Goal: Task Accomplishment & Management: Manage account settings

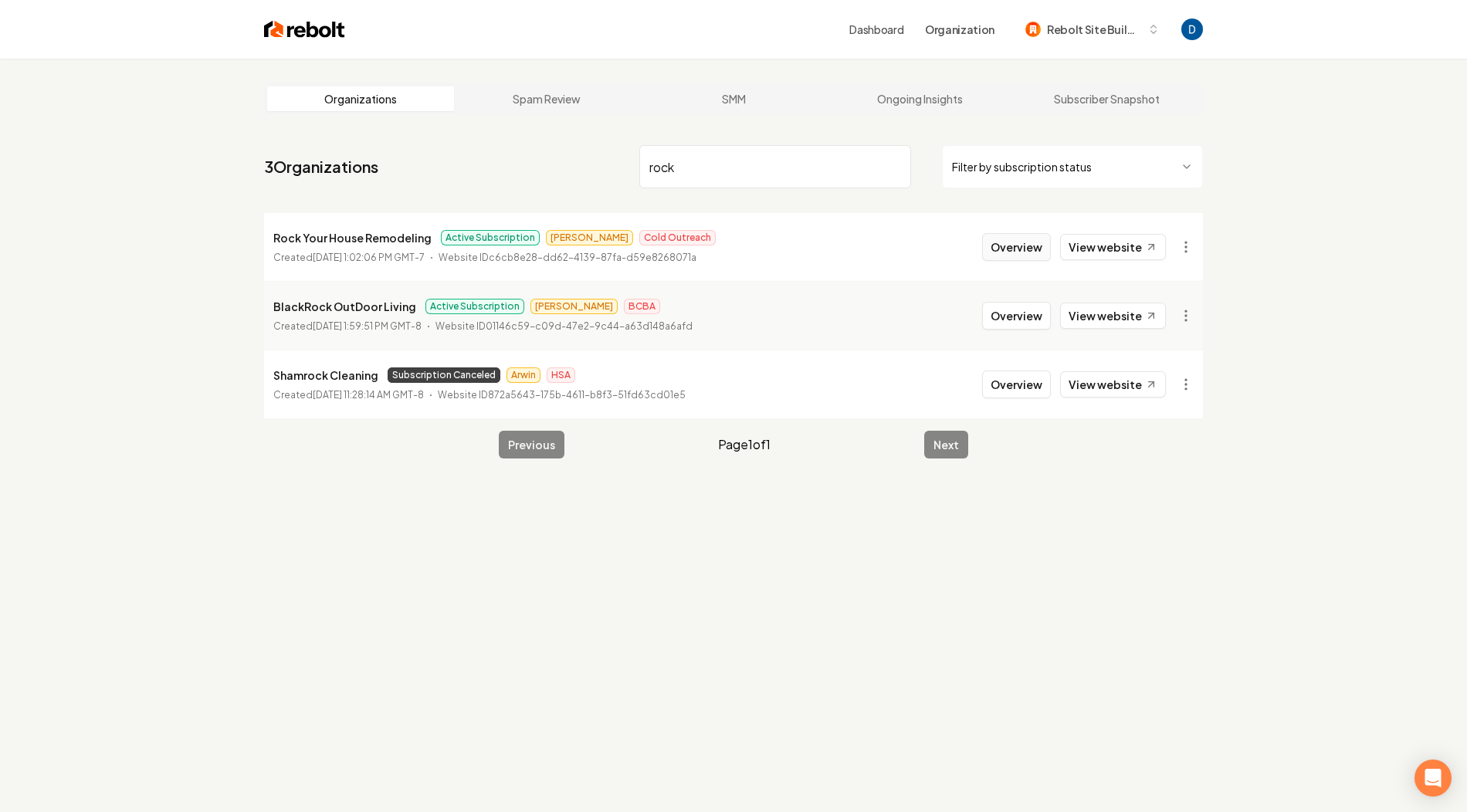
type input "rock"
click at [1042, 247] on button "Overview" at bounding box center [1016, 247] width 68 height 28
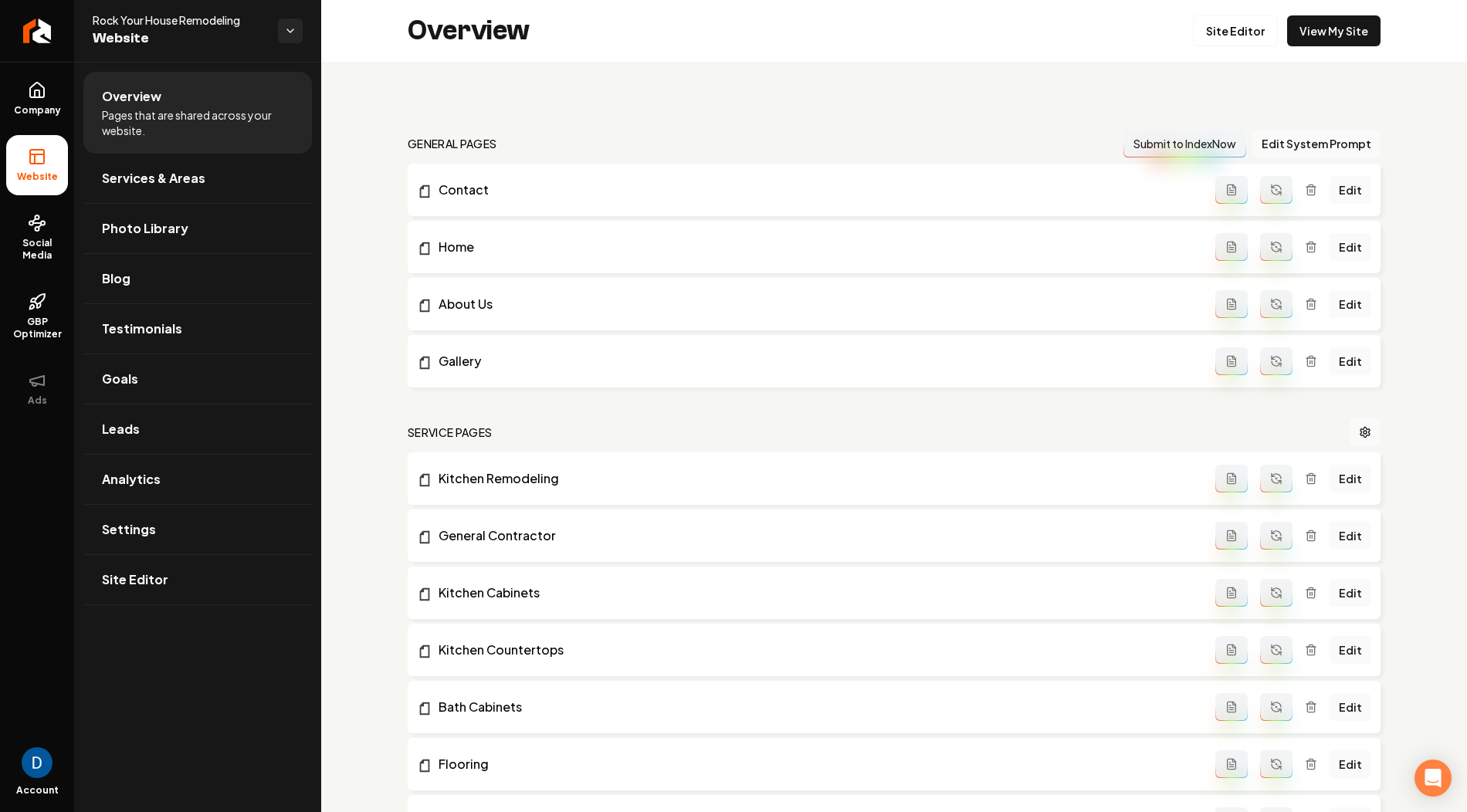
click at [208, 21] on span "Rock Your House Remodeling" at bounding box center [178, 20] width 173 height 15
copy span "Rock Your House Remodeling"
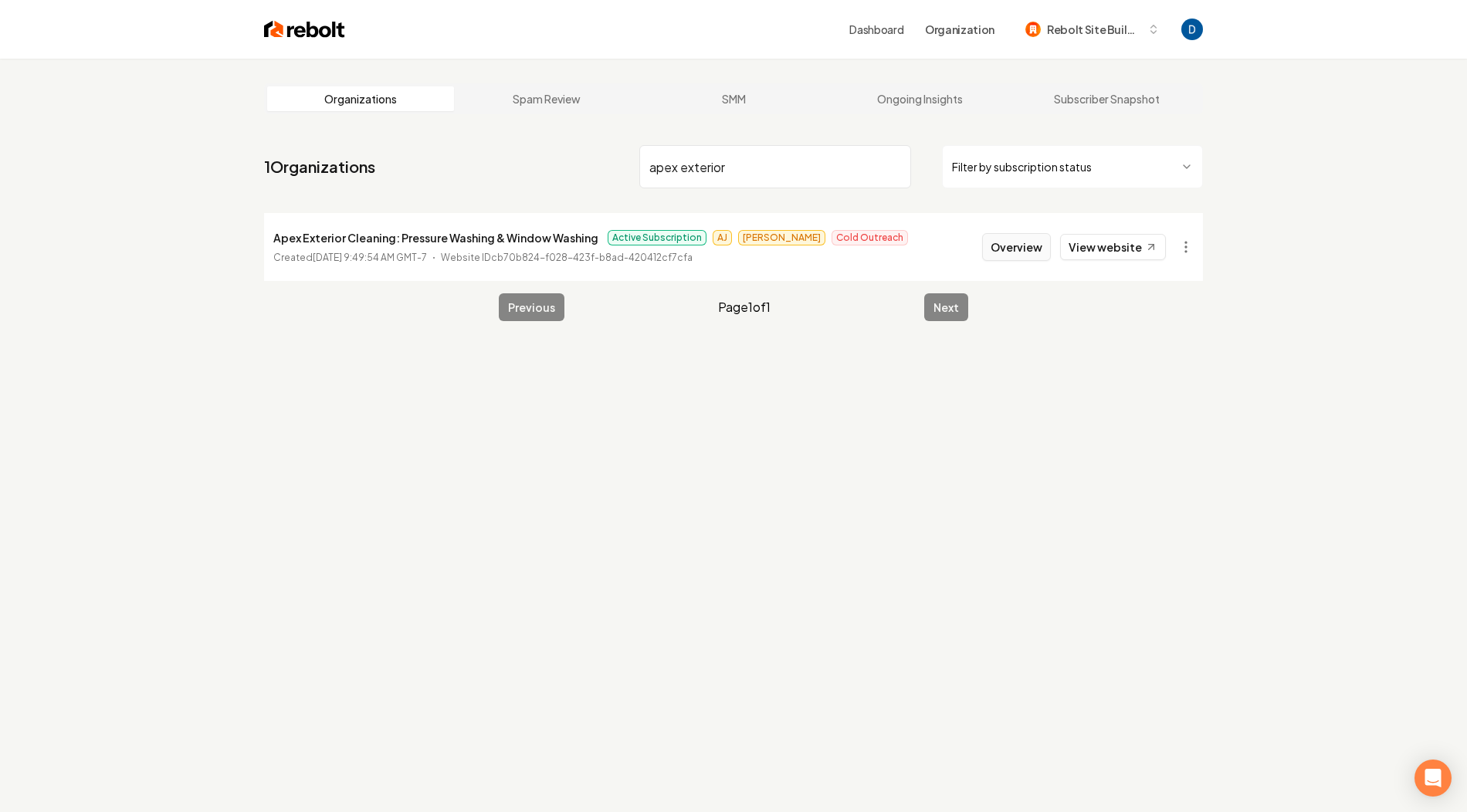
type input "apex exterior"
click at [1029, 251] on button "Overview" at bounding box center [1016, 247] width 68 height 28
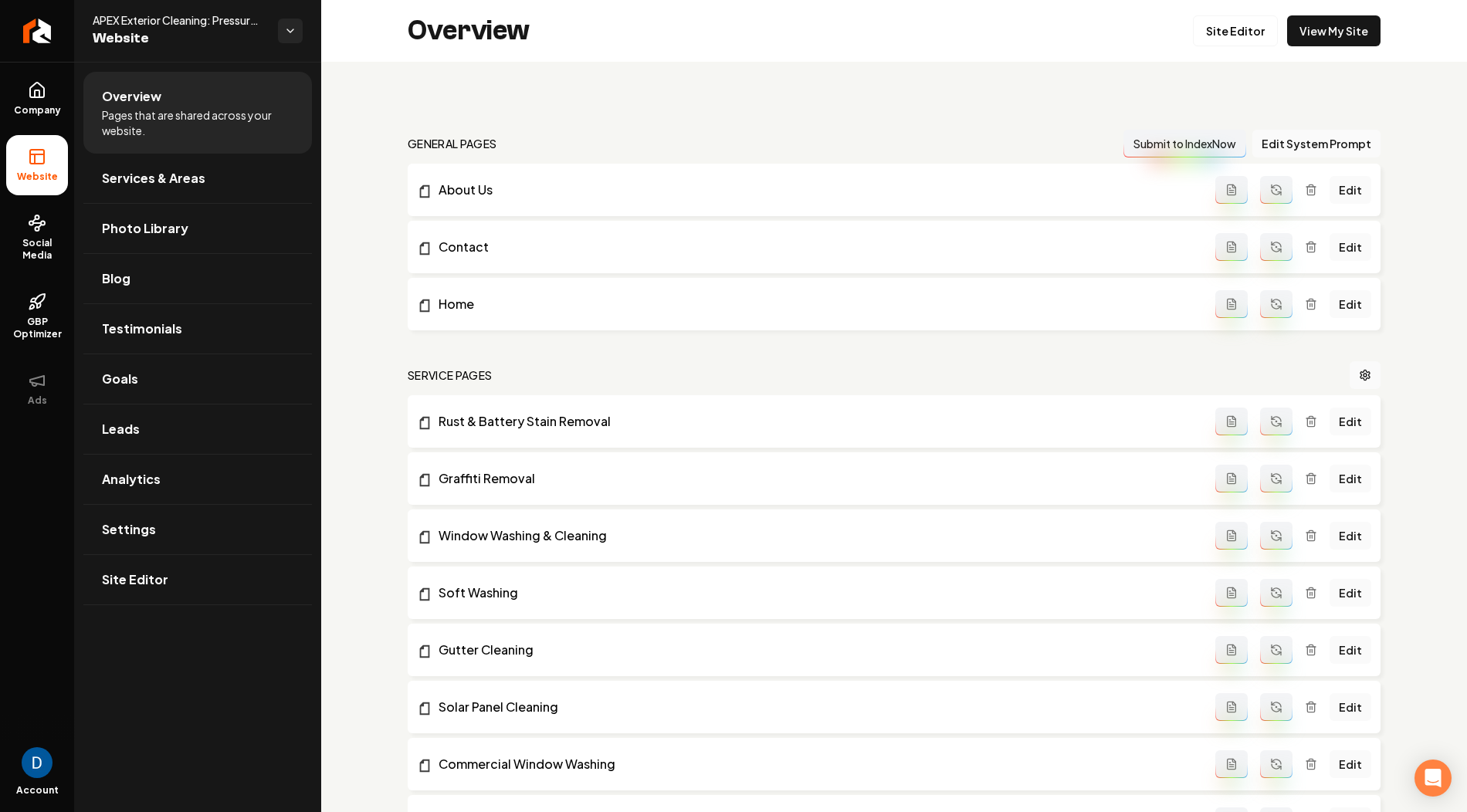
click at [126, 25] on span "APEX Exterior Cleaning: Pressure Washing & Window Washing" at bounding box center [178, 20] width 173 height 15
copy span "APEX Exterior Cleaning: Pressure Washing & Window Washing"
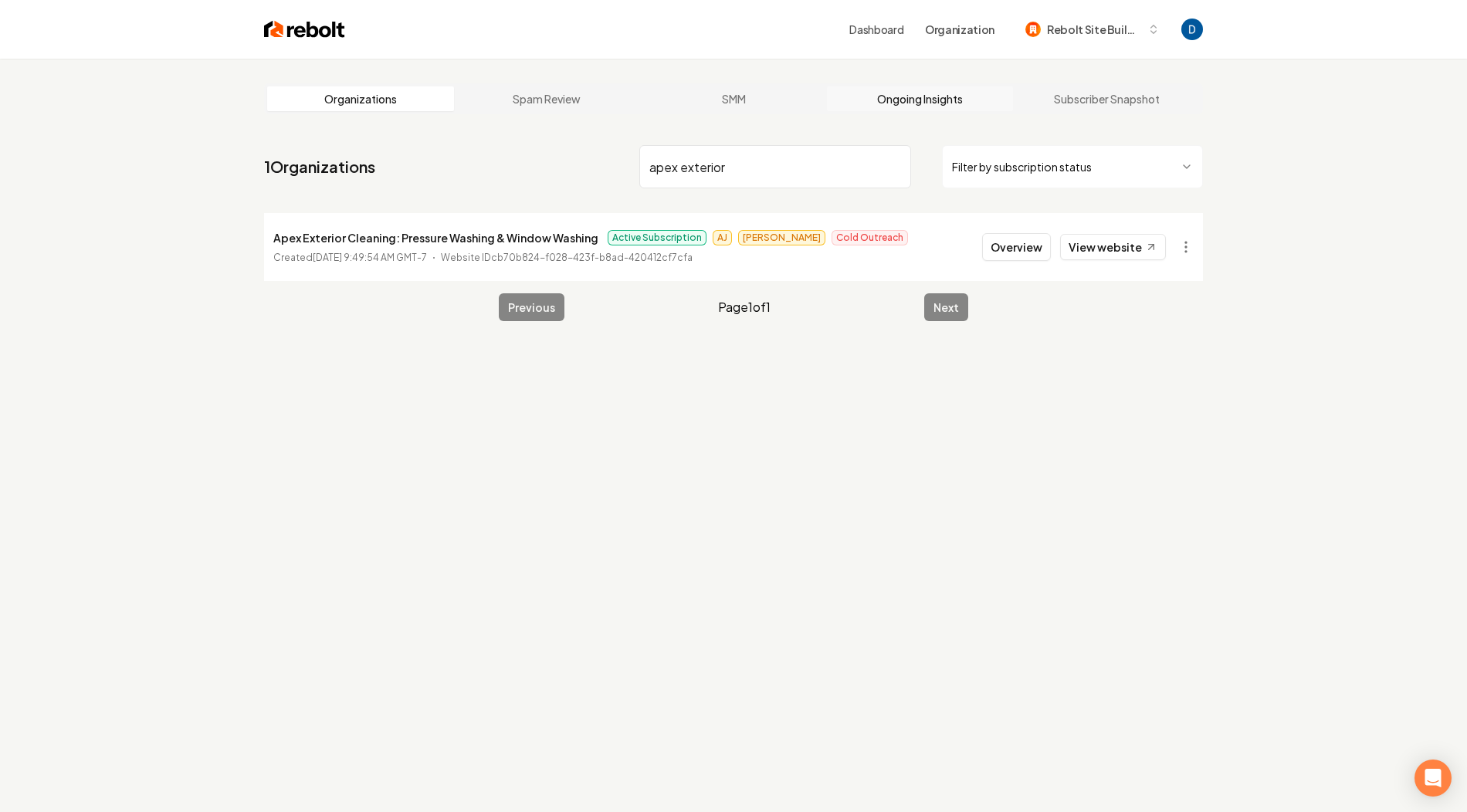
click at [984, 102] on link "Ongoing Insights" at bounding box center [920, 99] width 187 height 25
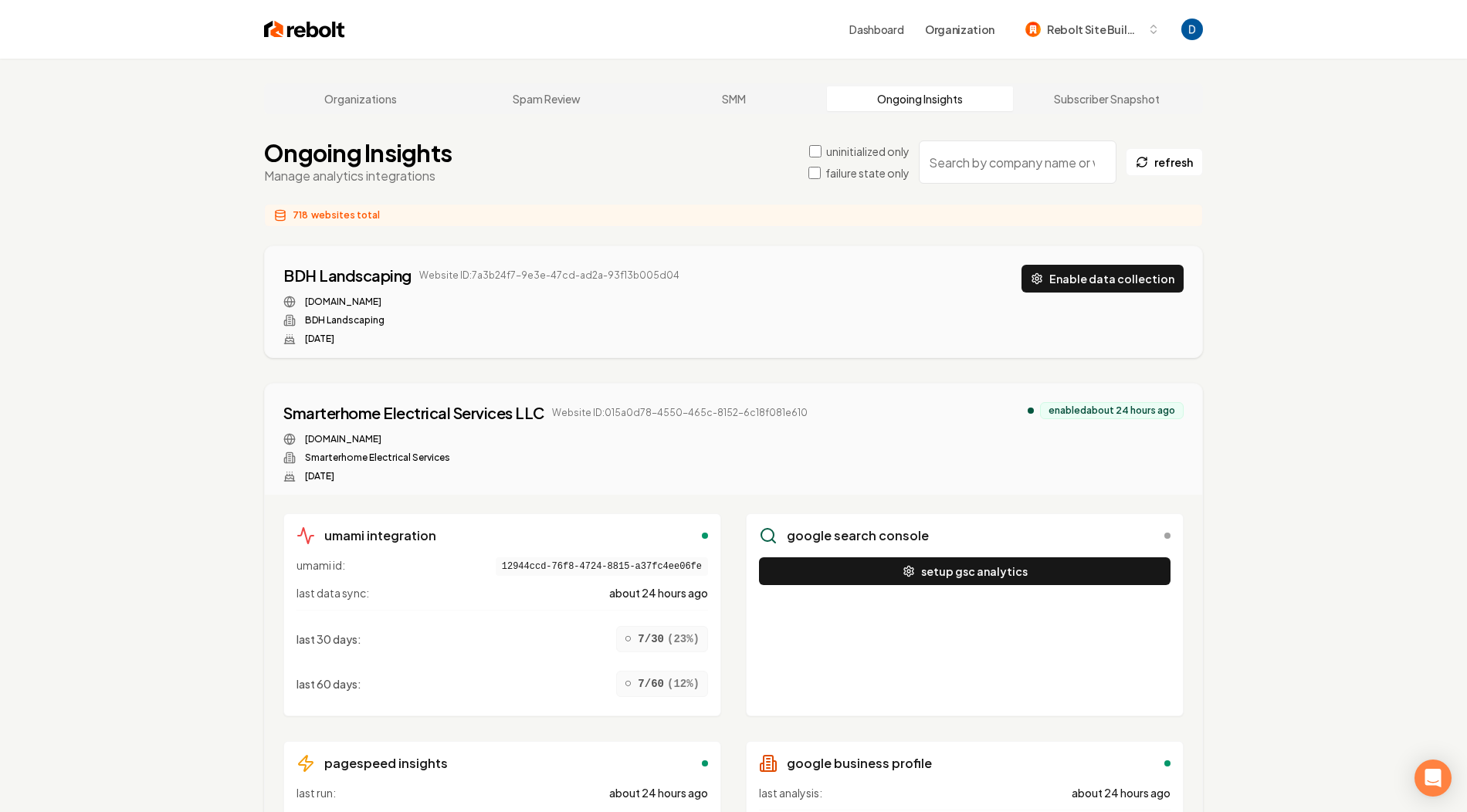
click at [1002, 175] on input "search" at bounding box center [1018, 162] width 197 height 43
paste input "APEX Exterior Cleaning: Pressure Washing & Window Washing"
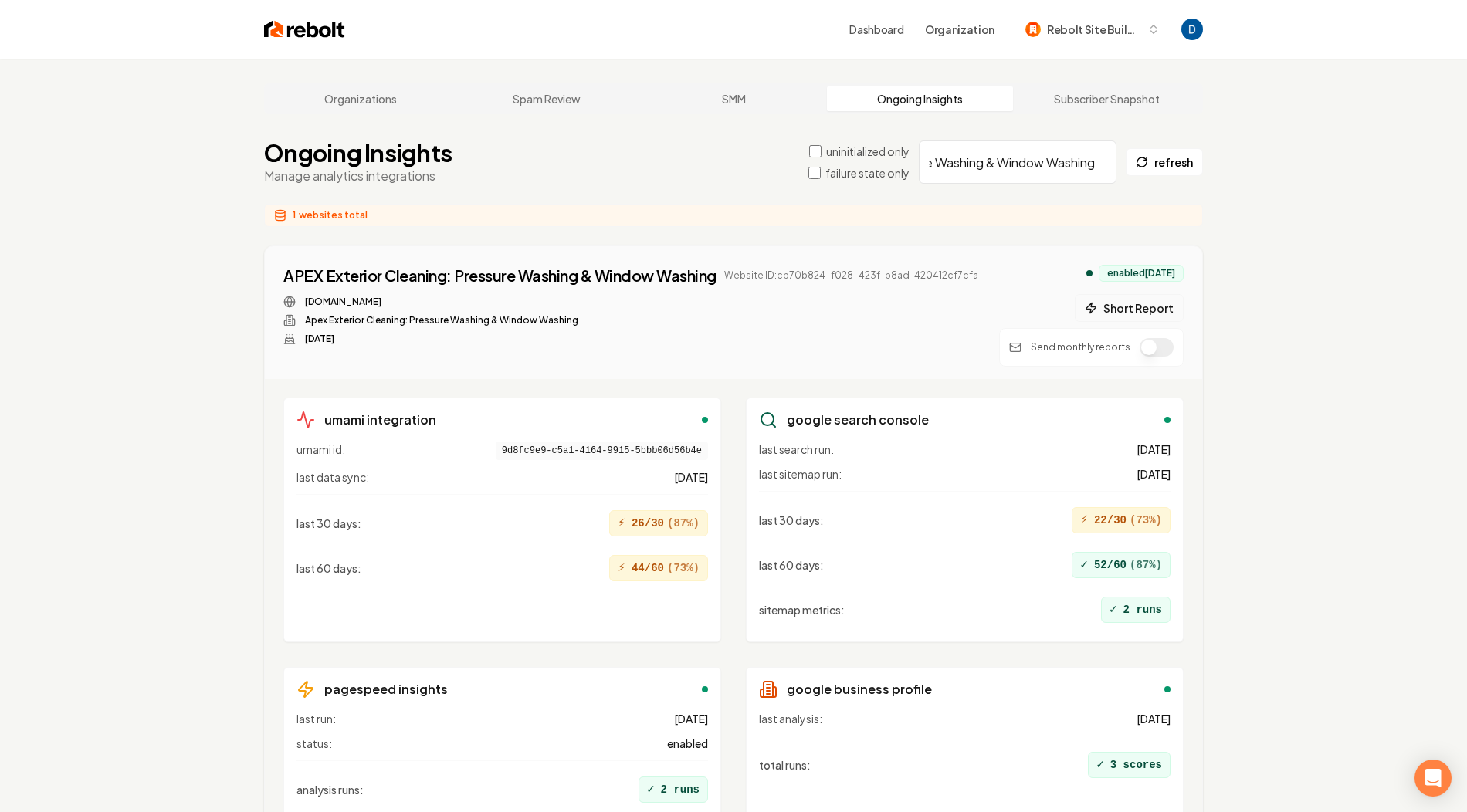
type input "APEX Exterior Cleaning: Pressure Washing & Window Washing"
click at [1105, 301] on button "Short Report" at bounding box center [1129, 308] width 109 height 28
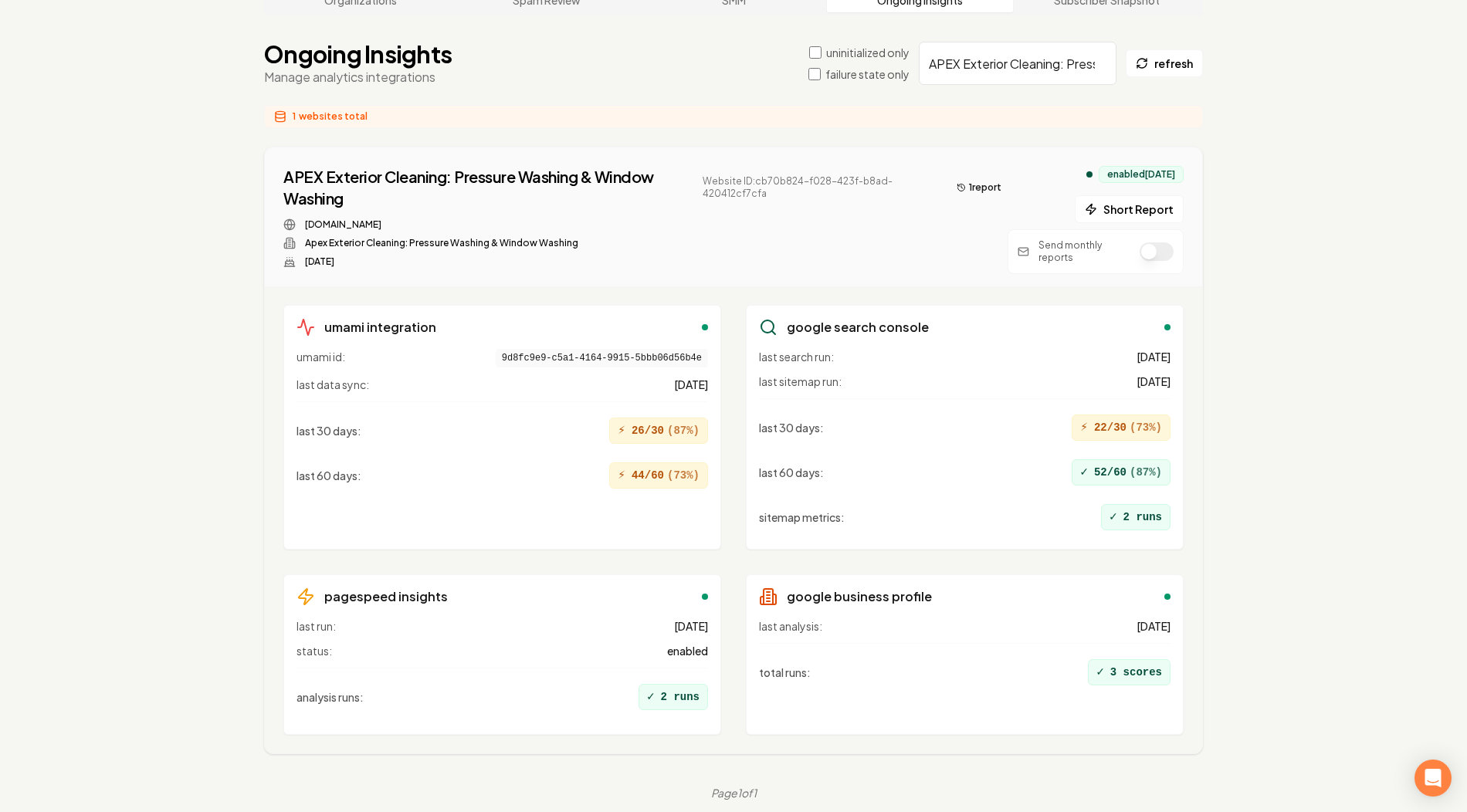
click at [981, 185] on button "1 report" at bounding box center [979, 187] width 57 height 18
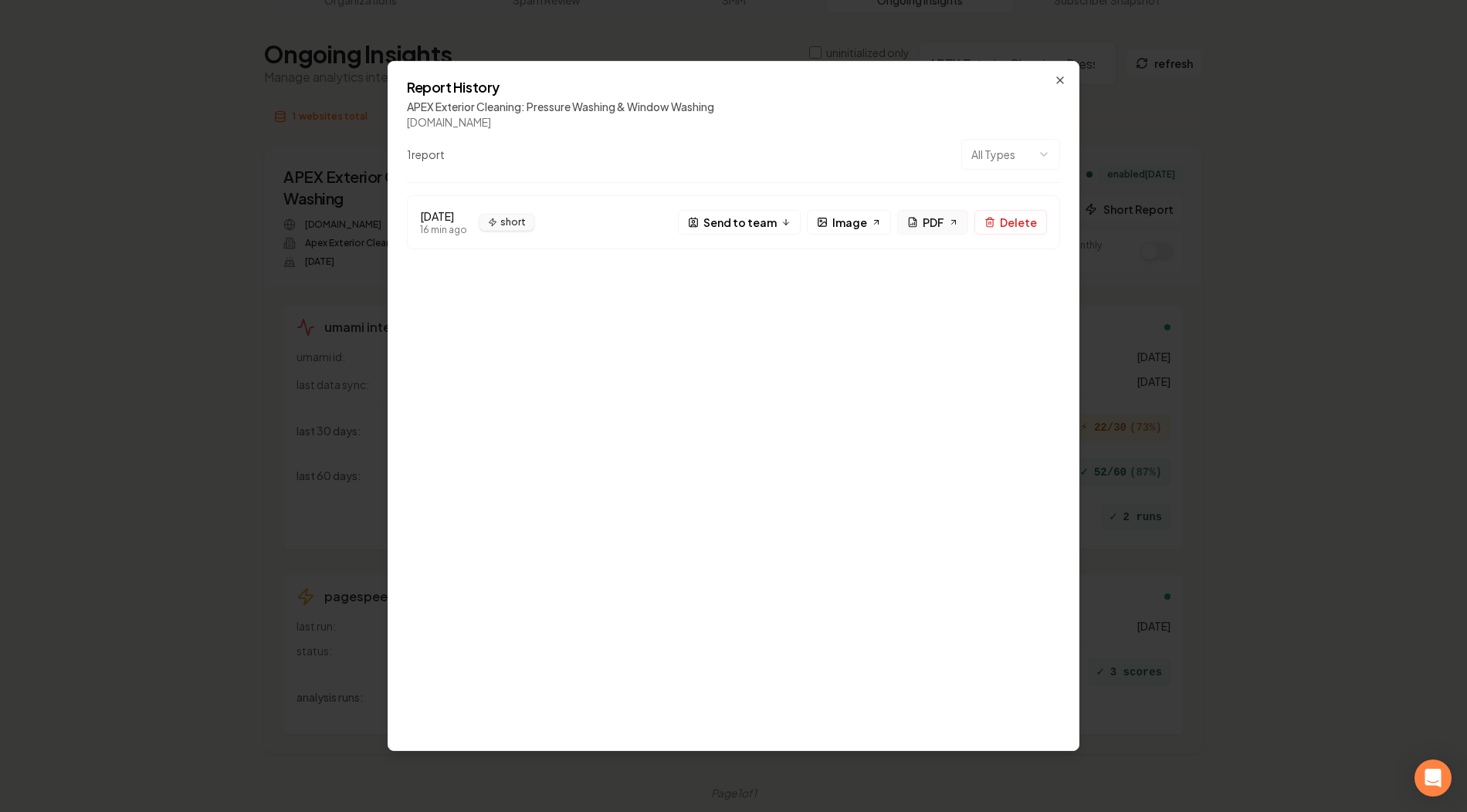
click at [933, 221] on span "PDF" at bounding box center [933, 222] width 21 height 16
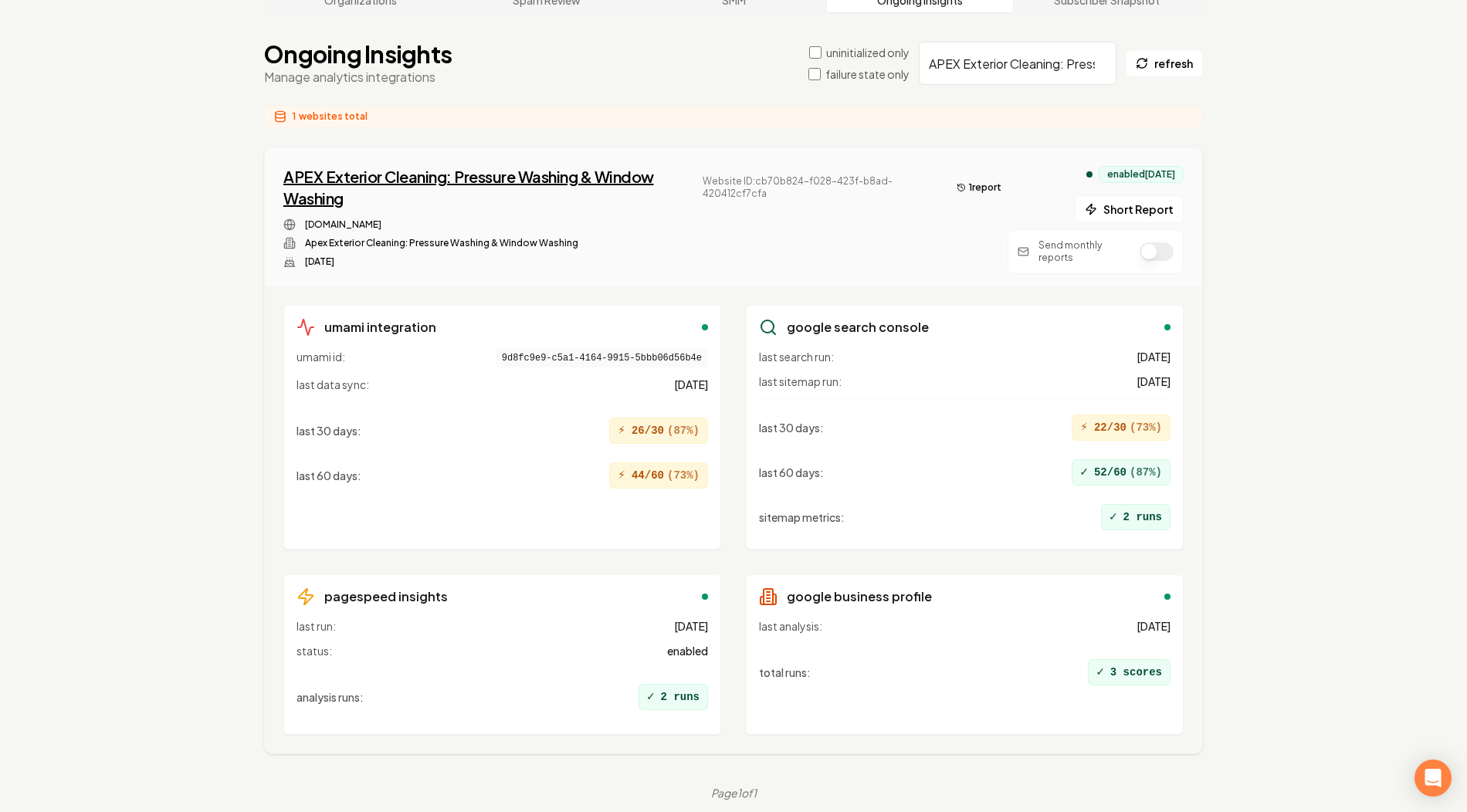
click at [336, 168] on div "APEX Exterior Cleaning: Pressure Washing & Window Washing" at bounding box center [488, 188] width 411 height 43
click at [967, 58] on input "APEX Exterior Cleaning: Pressure Washing & Window Washing" at bounding box center [1018, 63] width 197 height 43
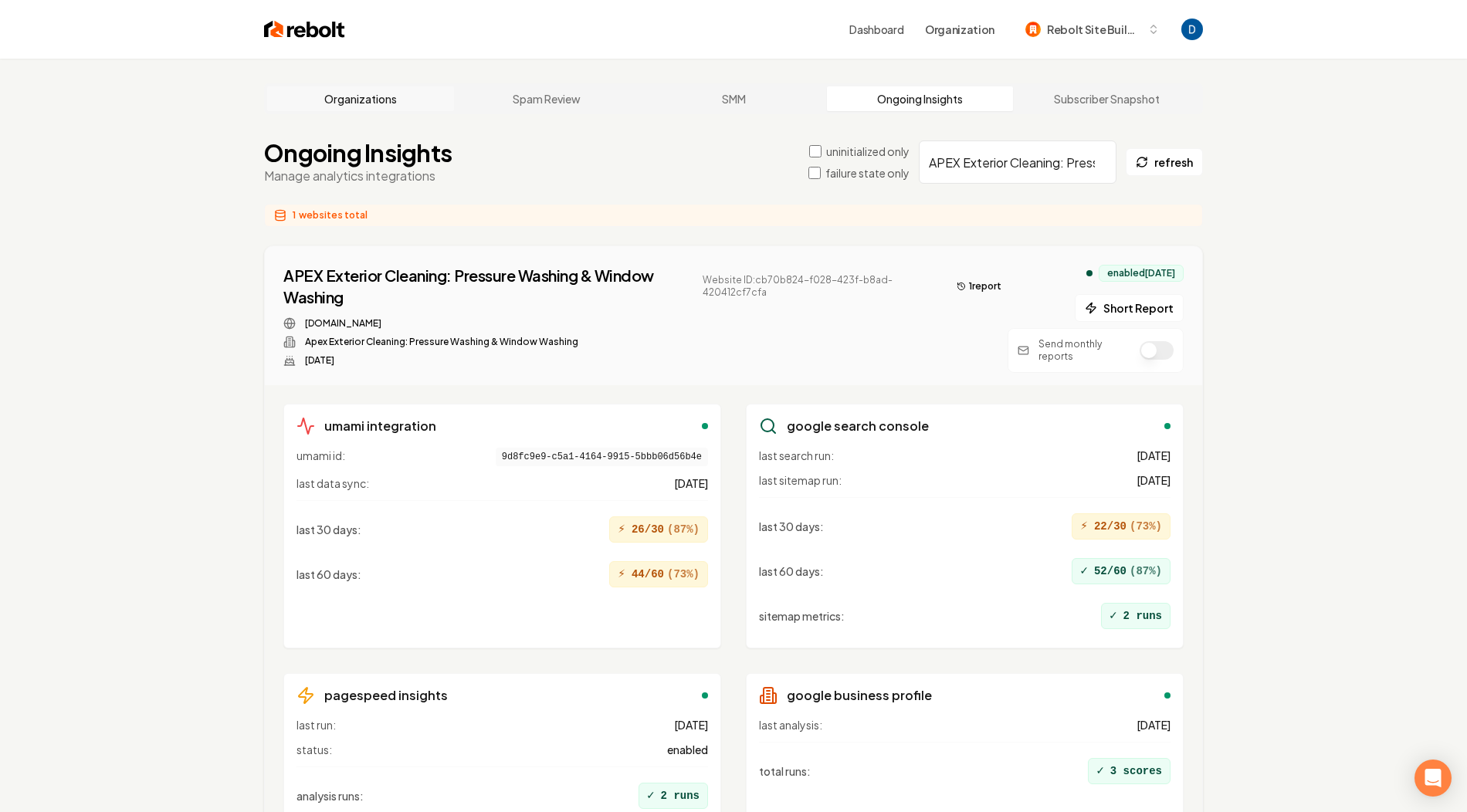
click at [379, 101] on link "Organizations" at bounding box center [360, 99] width 187 height 25
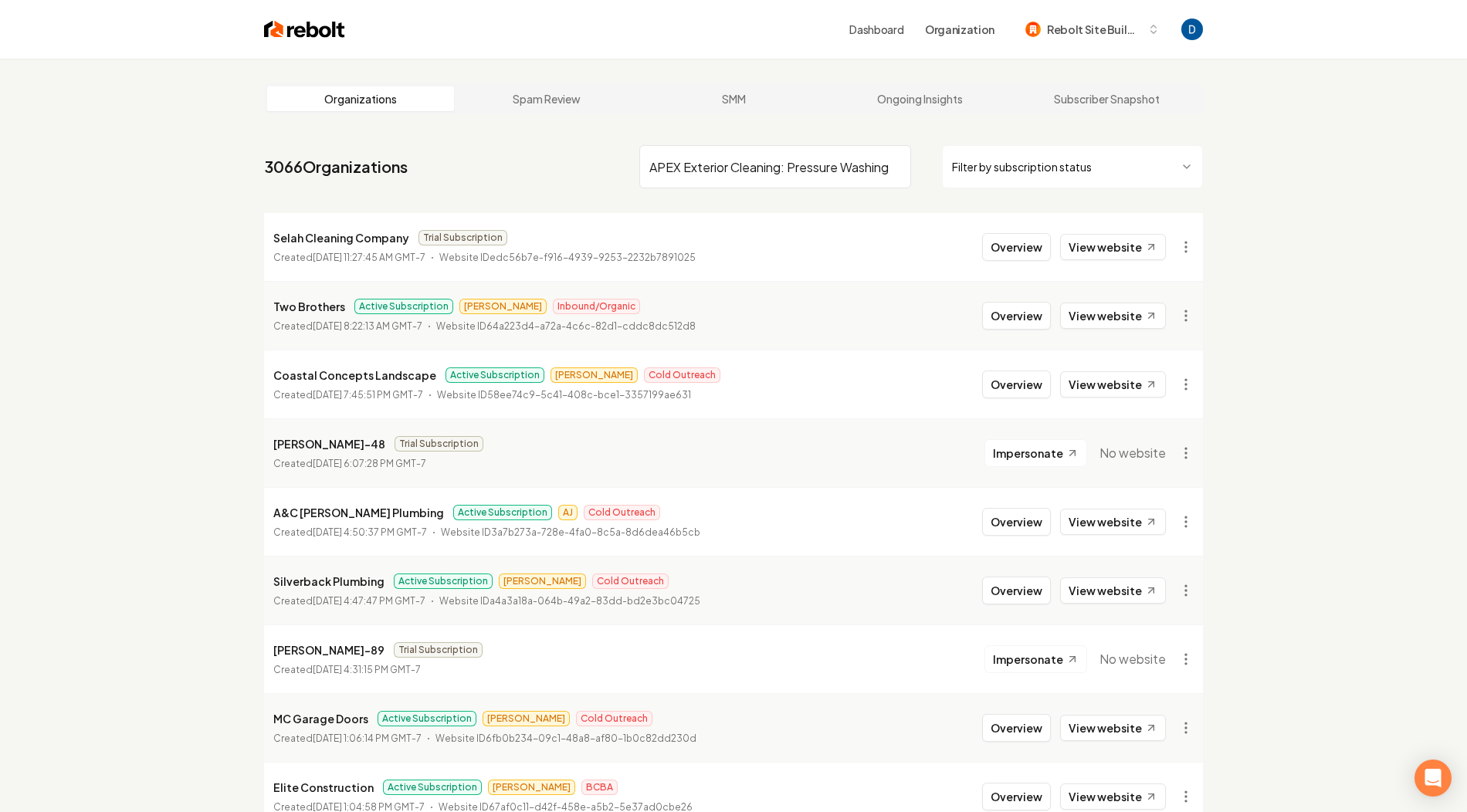
scroll to position [0, 115]
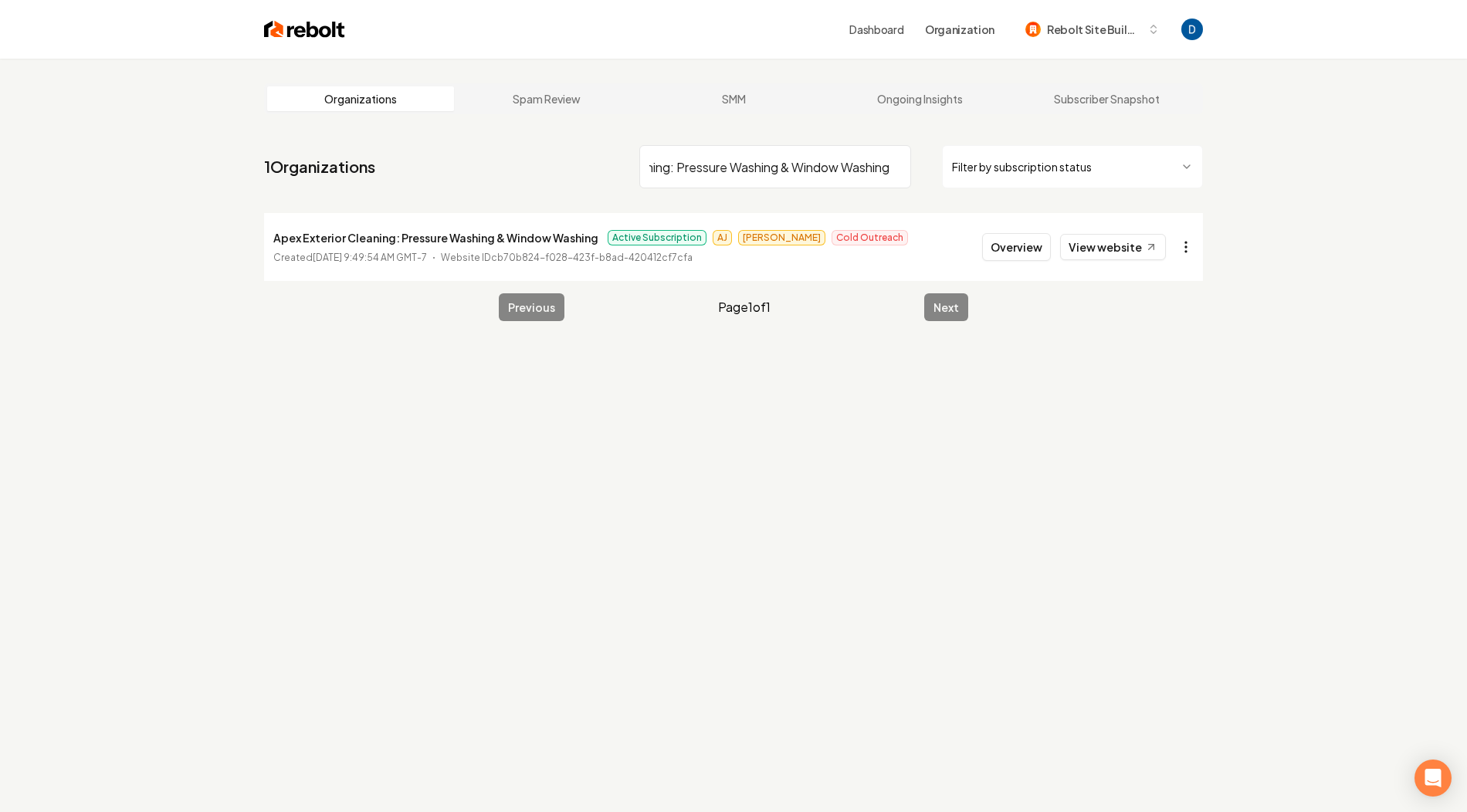
click at [1188, 246] on html "Dashboard Organization Rebolt Site Builder Organizations Spam Review SMM Ongoin…" at bounding box center [734, 406] width 1467 height 812
click at [1126, 384] on link "View in Stripe" at bounding box center [1148, 380] width 98 height 25
click at [735, 161] on input "APEX Exterior Cleaning: Pressure Washing & Window Washing" at bounding box center [775, 166] width 272 height 43
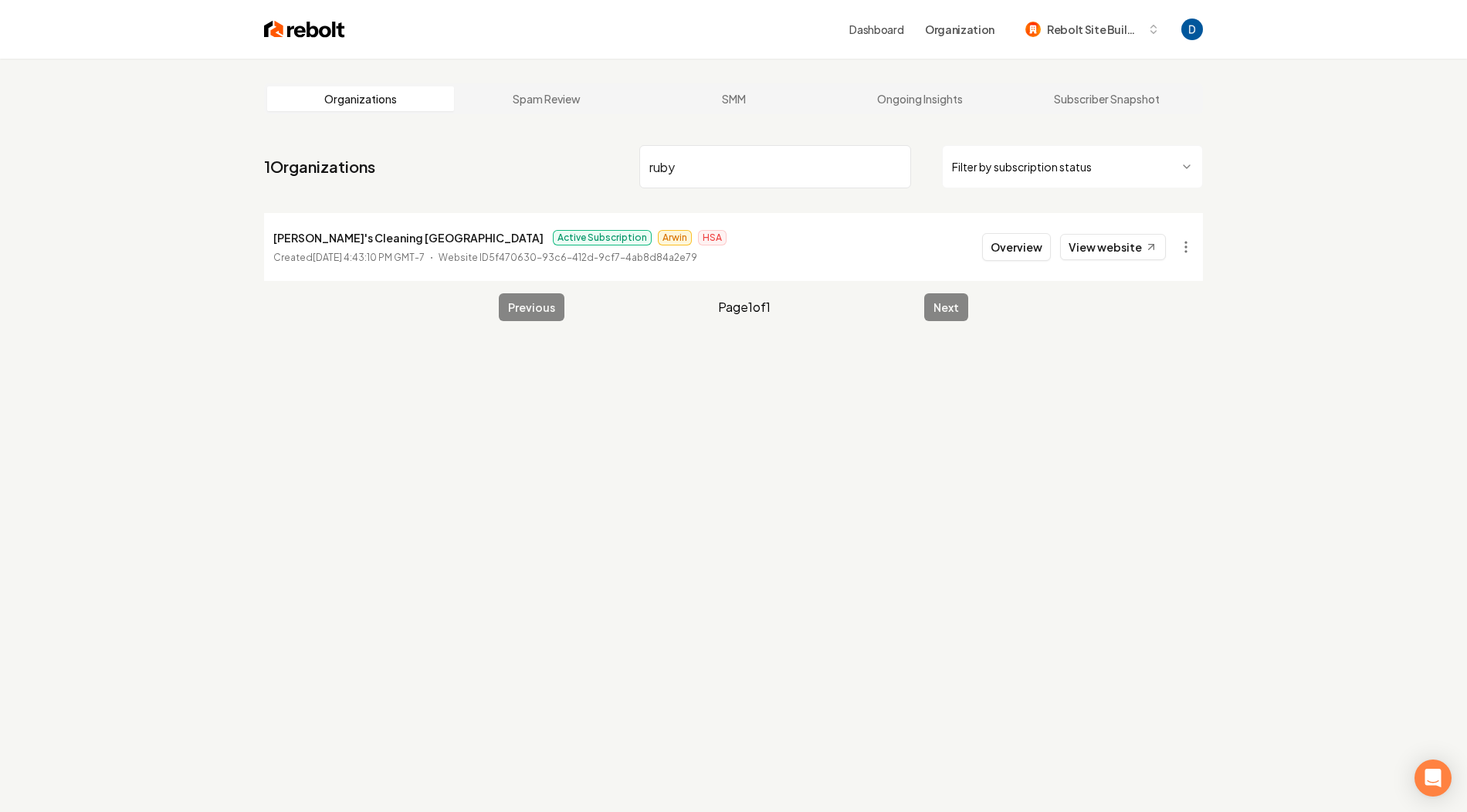
type input "ruby"
click at [1033, 246] on button "Overview" at bounding box center [1016, 247] width 68 height 28
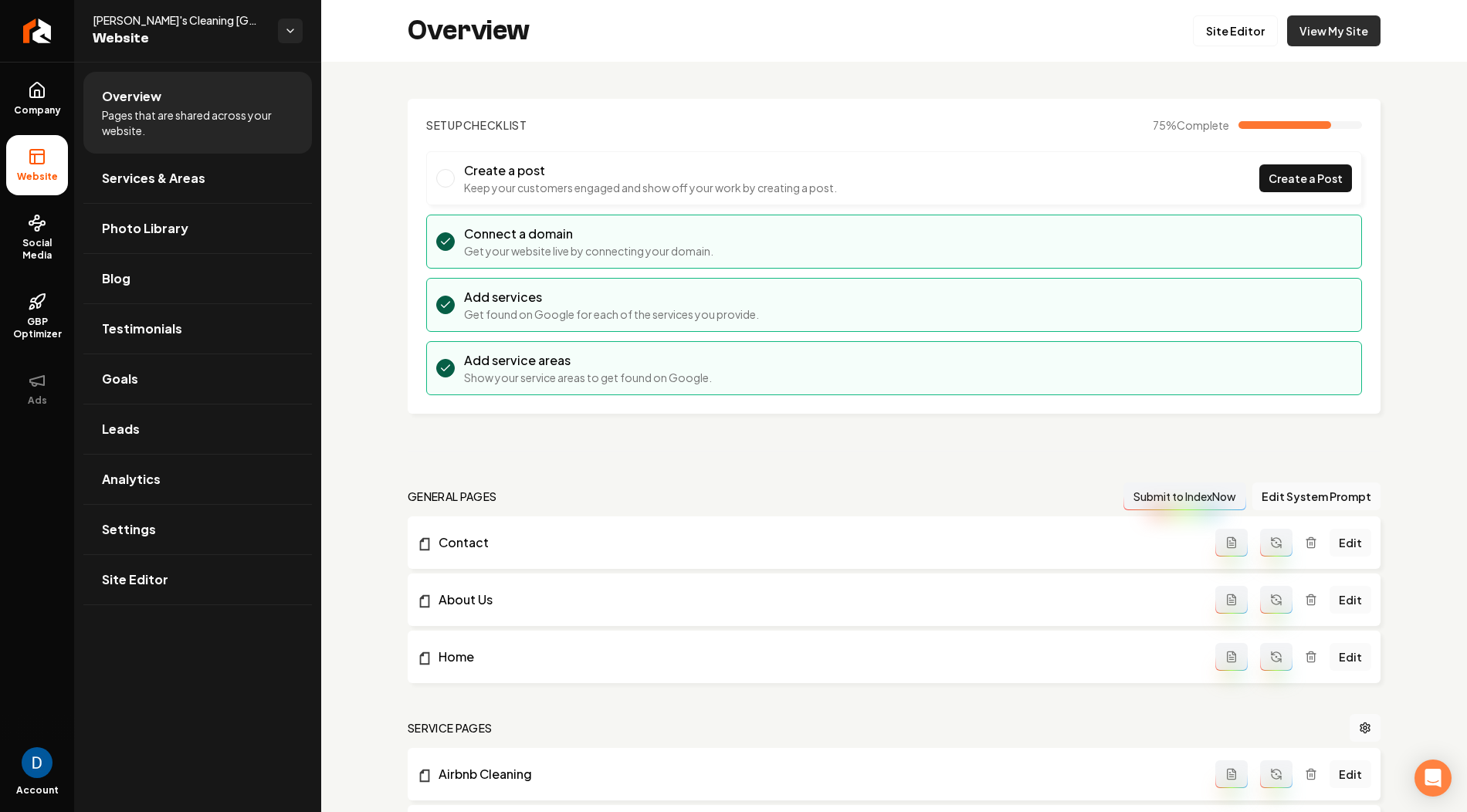
click at [1310, 39] on link "View My Site" at bounding box center [1333, 30] width 93 height 31
click at [147, 376] on link "Goals" at bounding box center [197, 379] width 228 height 49
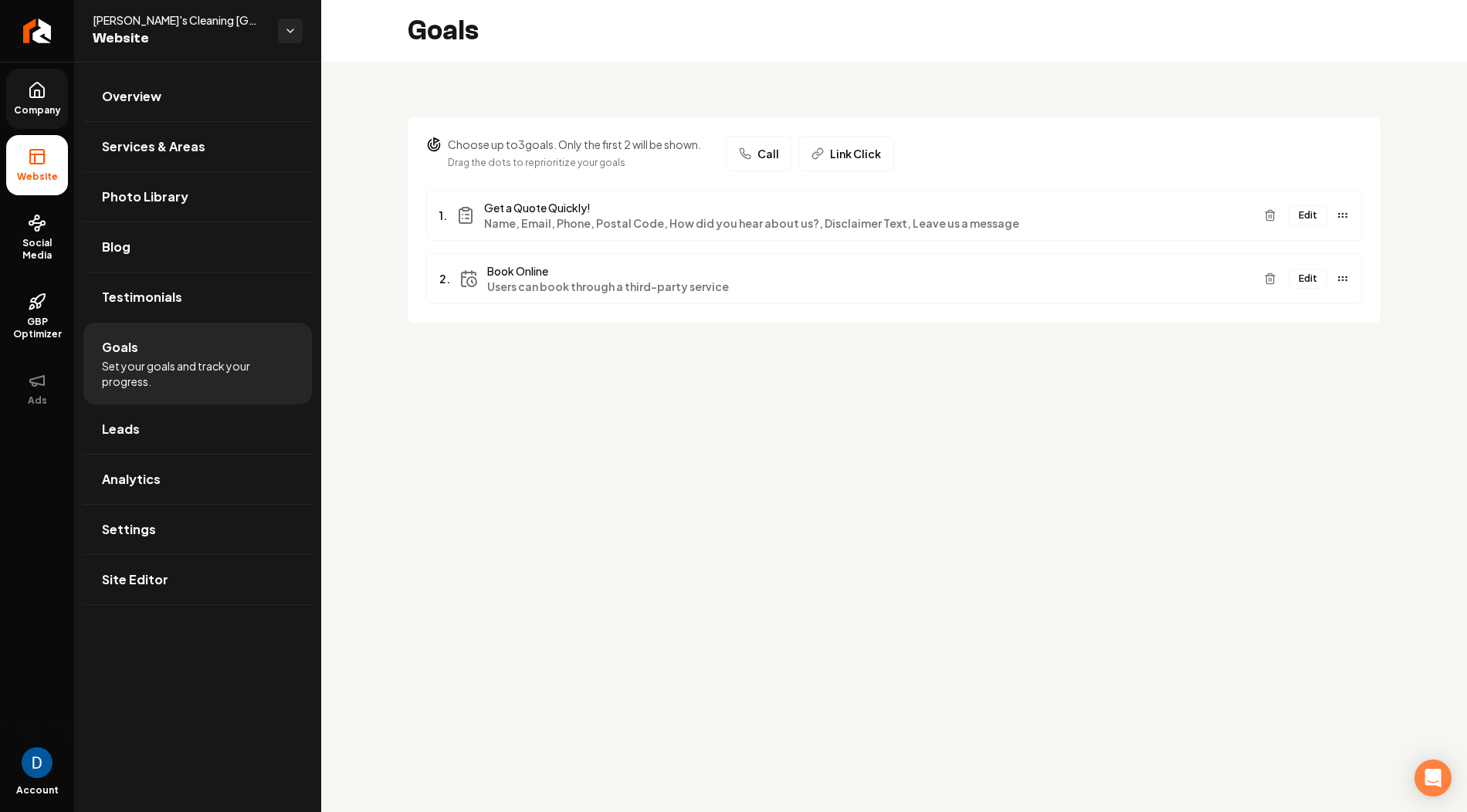
click at [40, 89] on icon at bounding box center [37, 90] width 18 height 18
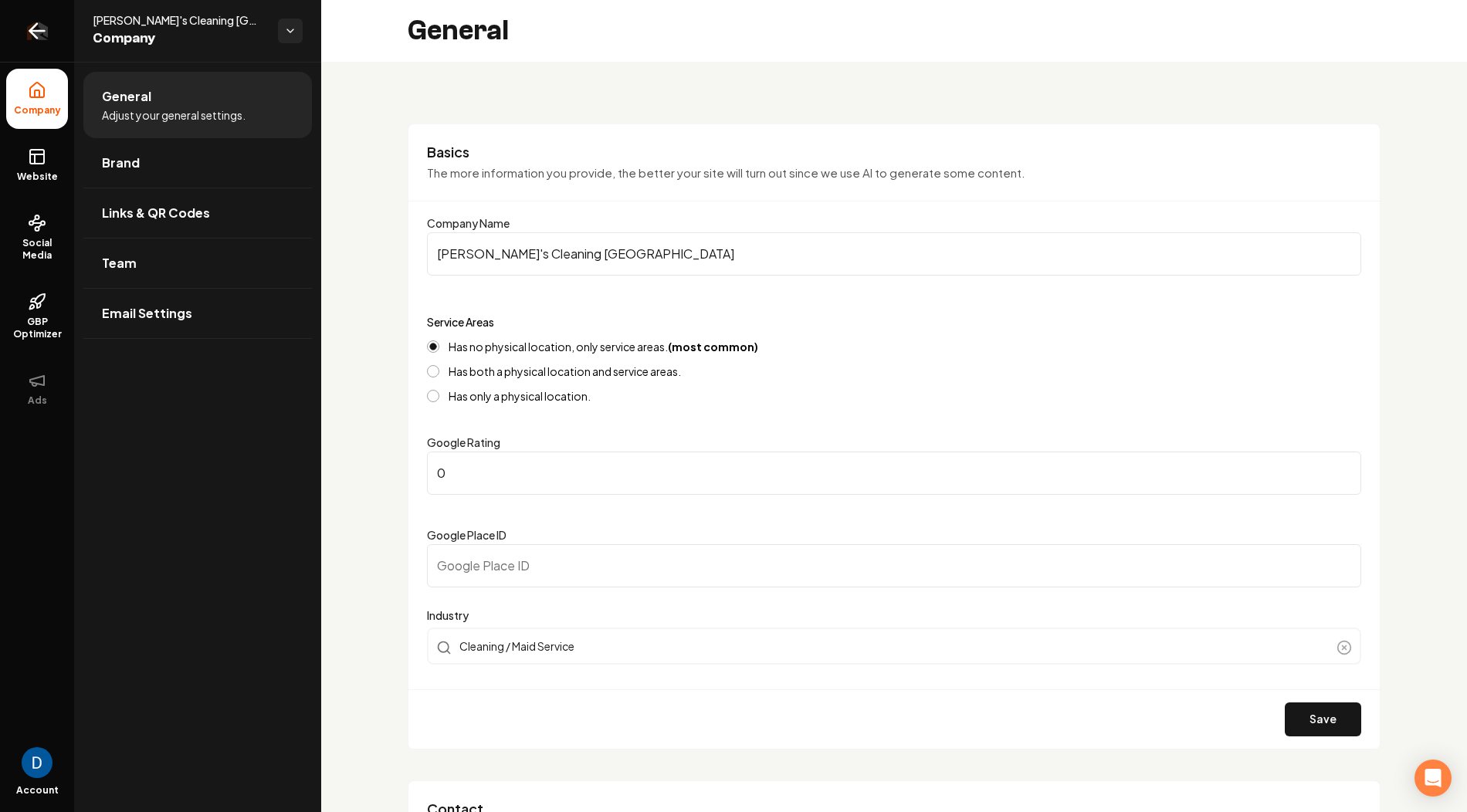
click at [45, 39] on icon "Return to dashboard" at bounding box center [37, 30] width 25 height 25
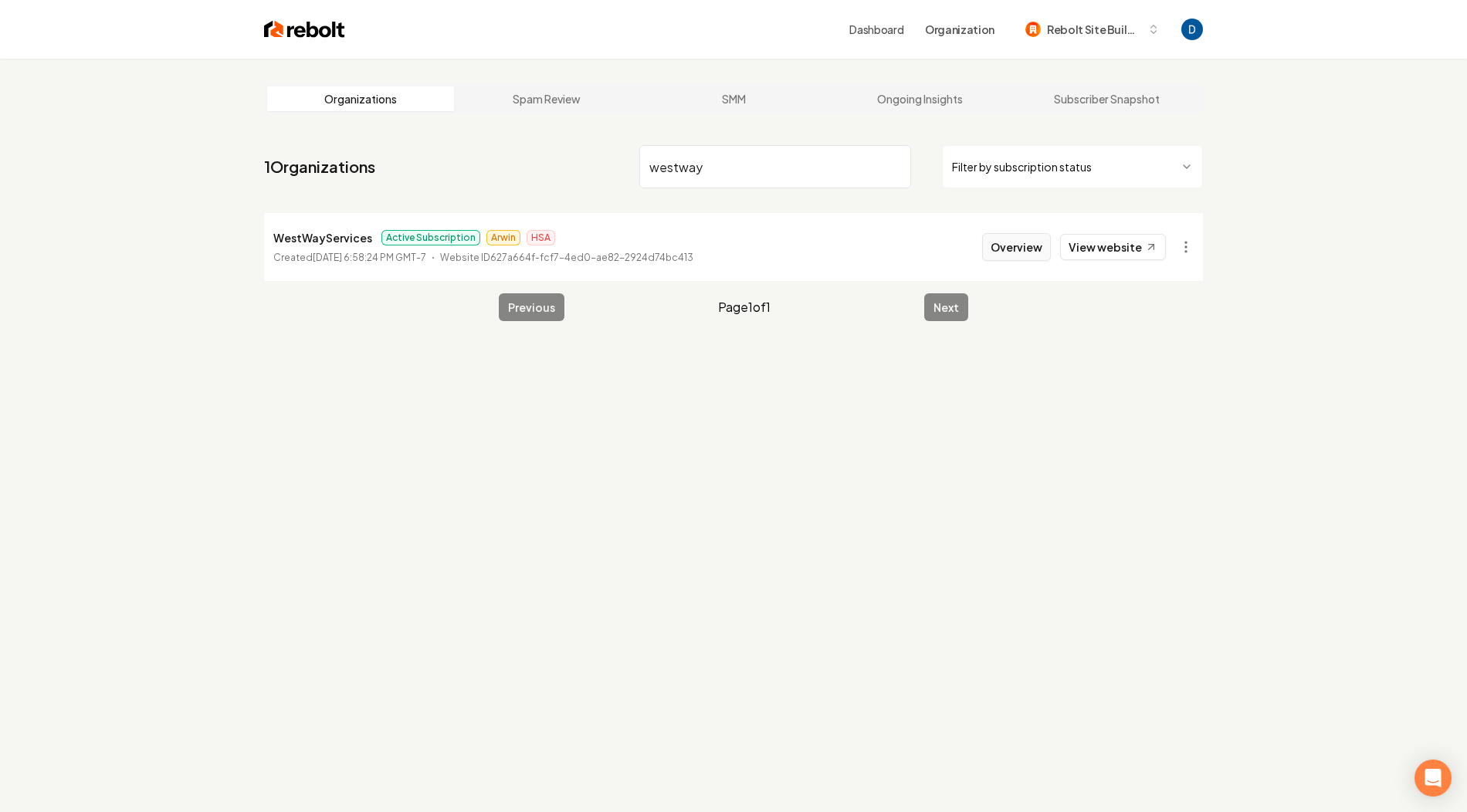
type input "westway"
click at [1015, 247] on button "Overview" at bounding box center [1016, 247] width 68 height 28
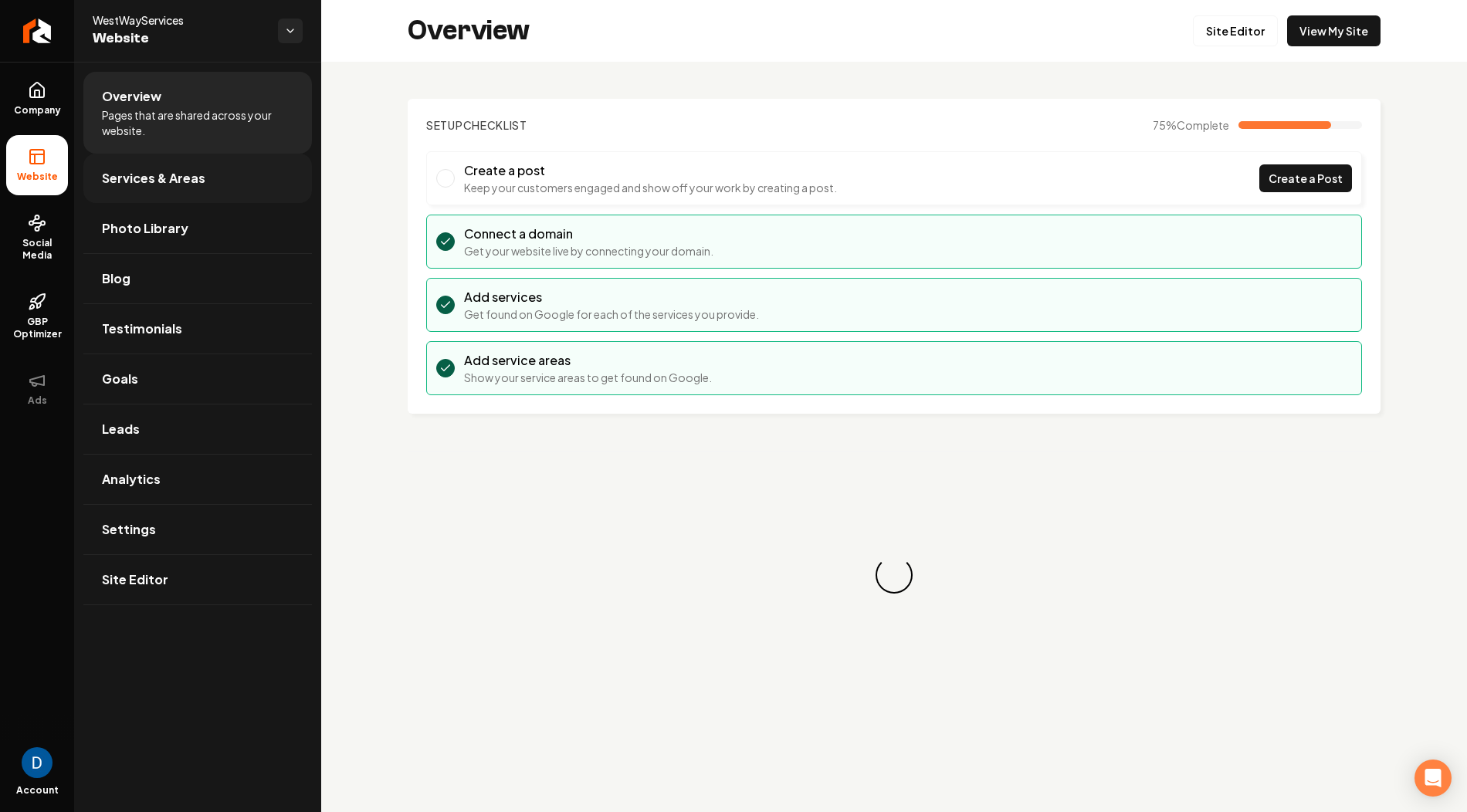
click at [196, 188] on link "Services & Areas" at bounding box center [197, 178] width 228 height 49
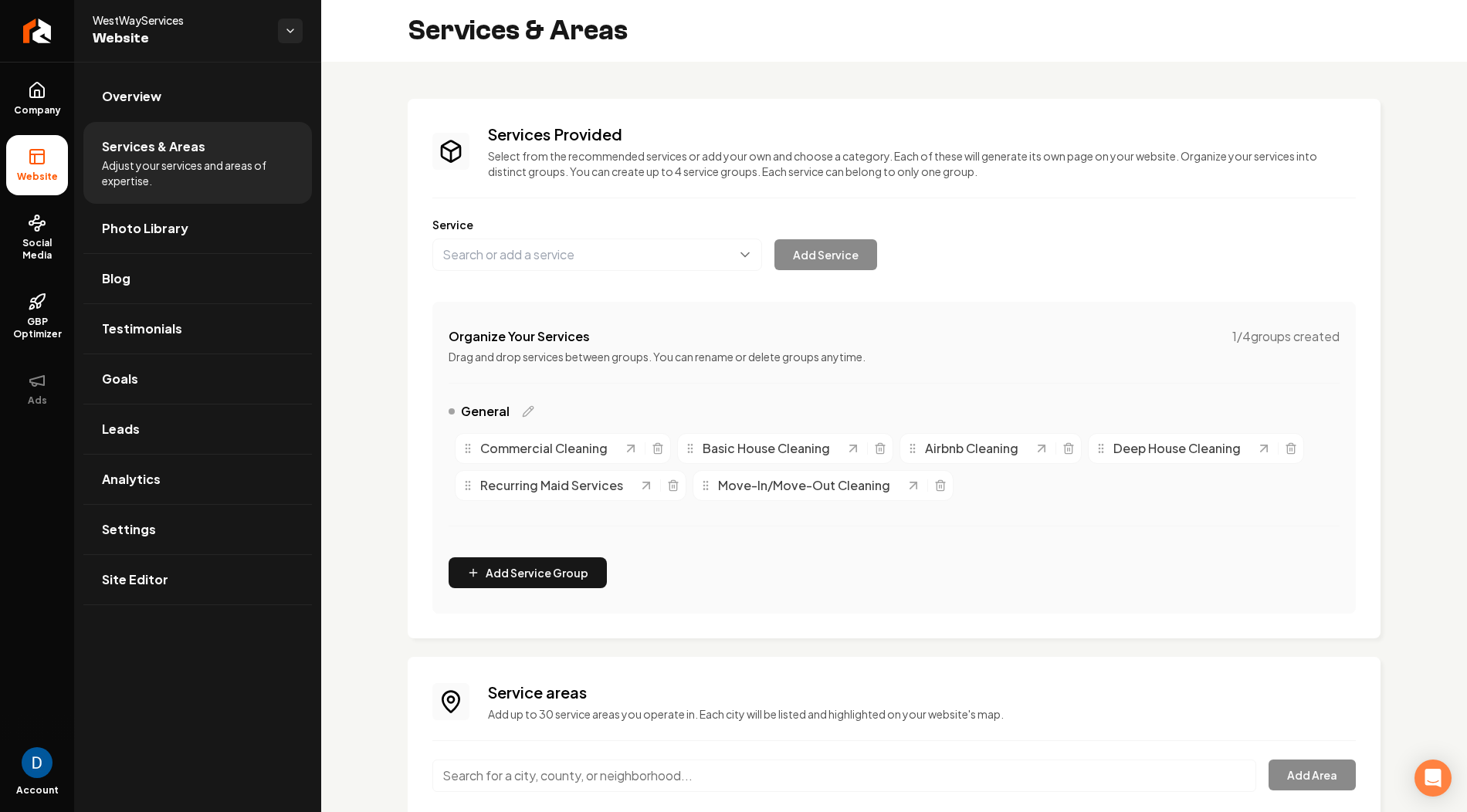
scroll to position [143, 0]
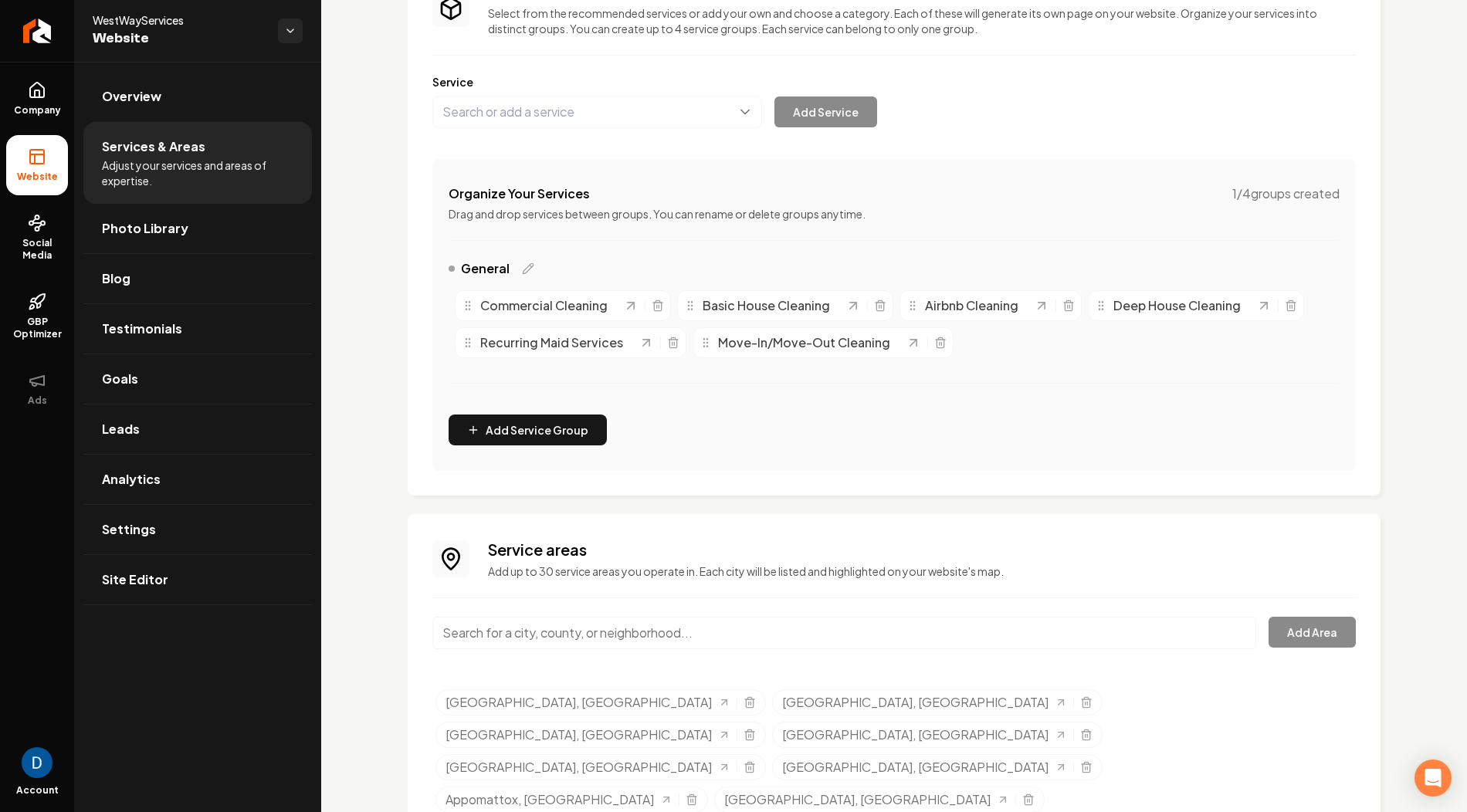
click at [549, 627] on input "Main content area" at bounding box center [843, 632] width 823 height 33
paste input "Roanoke VA"
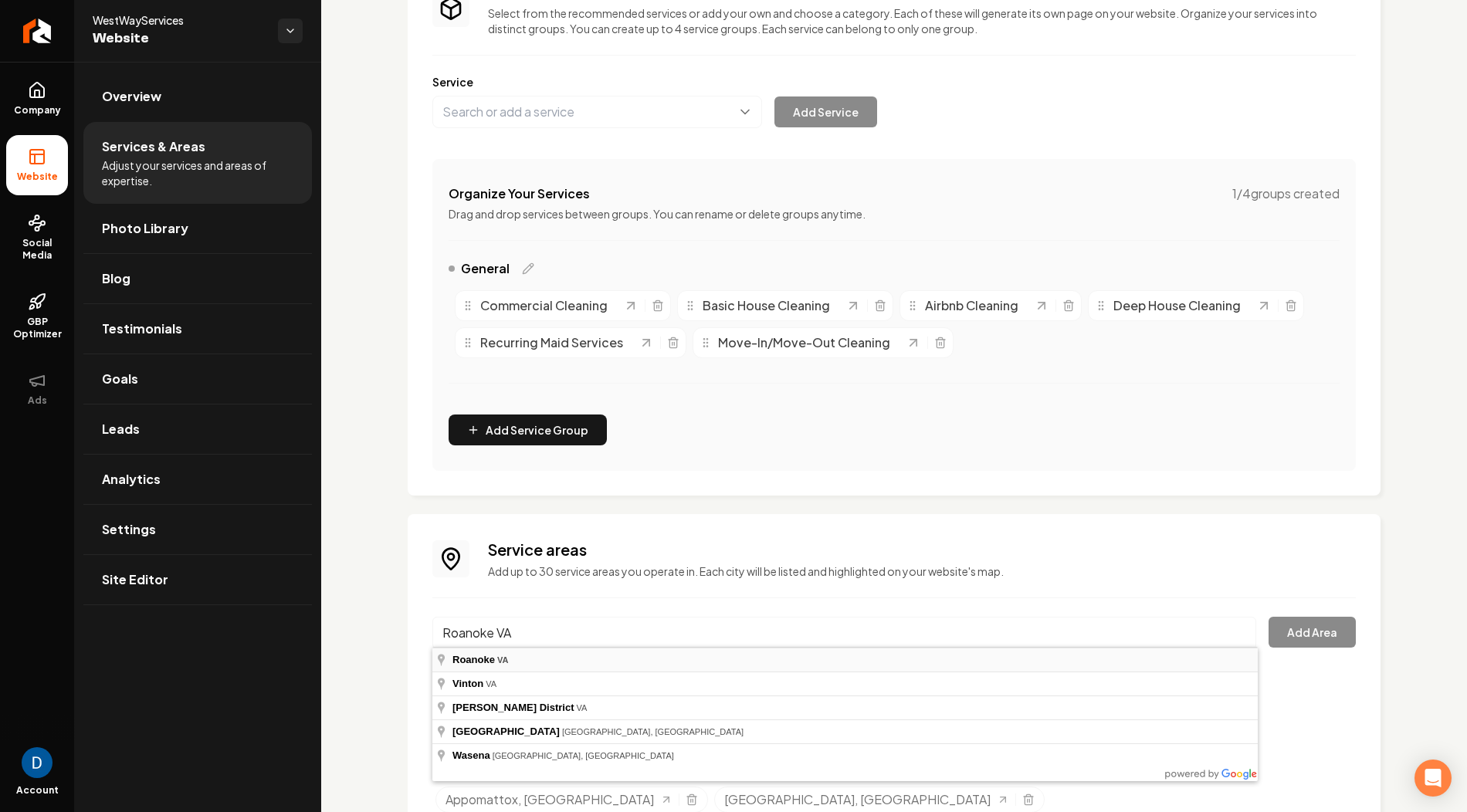
type input "Roanoke, VA"
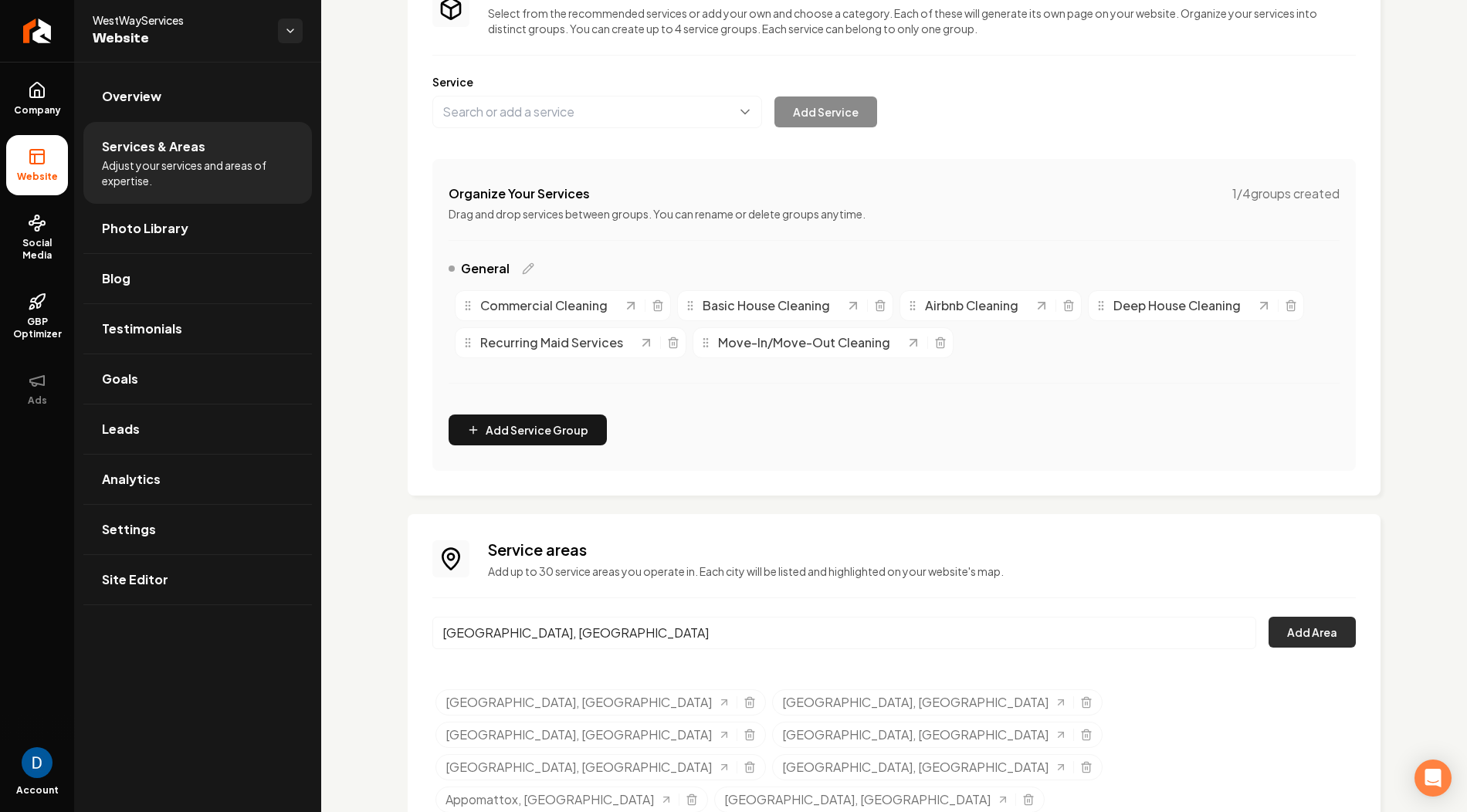
click at [1295, 620] on button "Add Area" at bounding box center [1312, 631] width 88 height 31
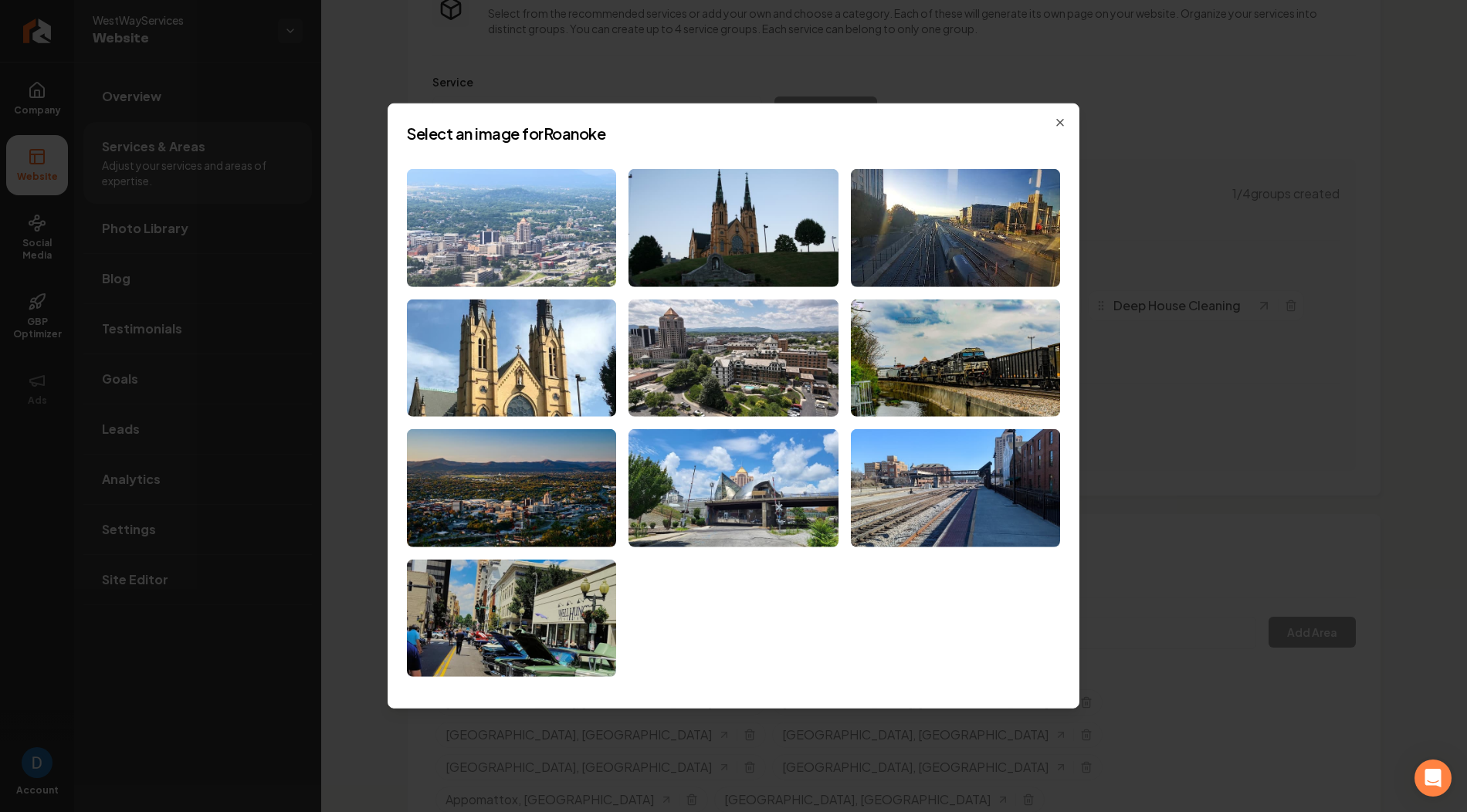
click at [533, 220] on img at bounding box center [511, 228] width 209 height 118
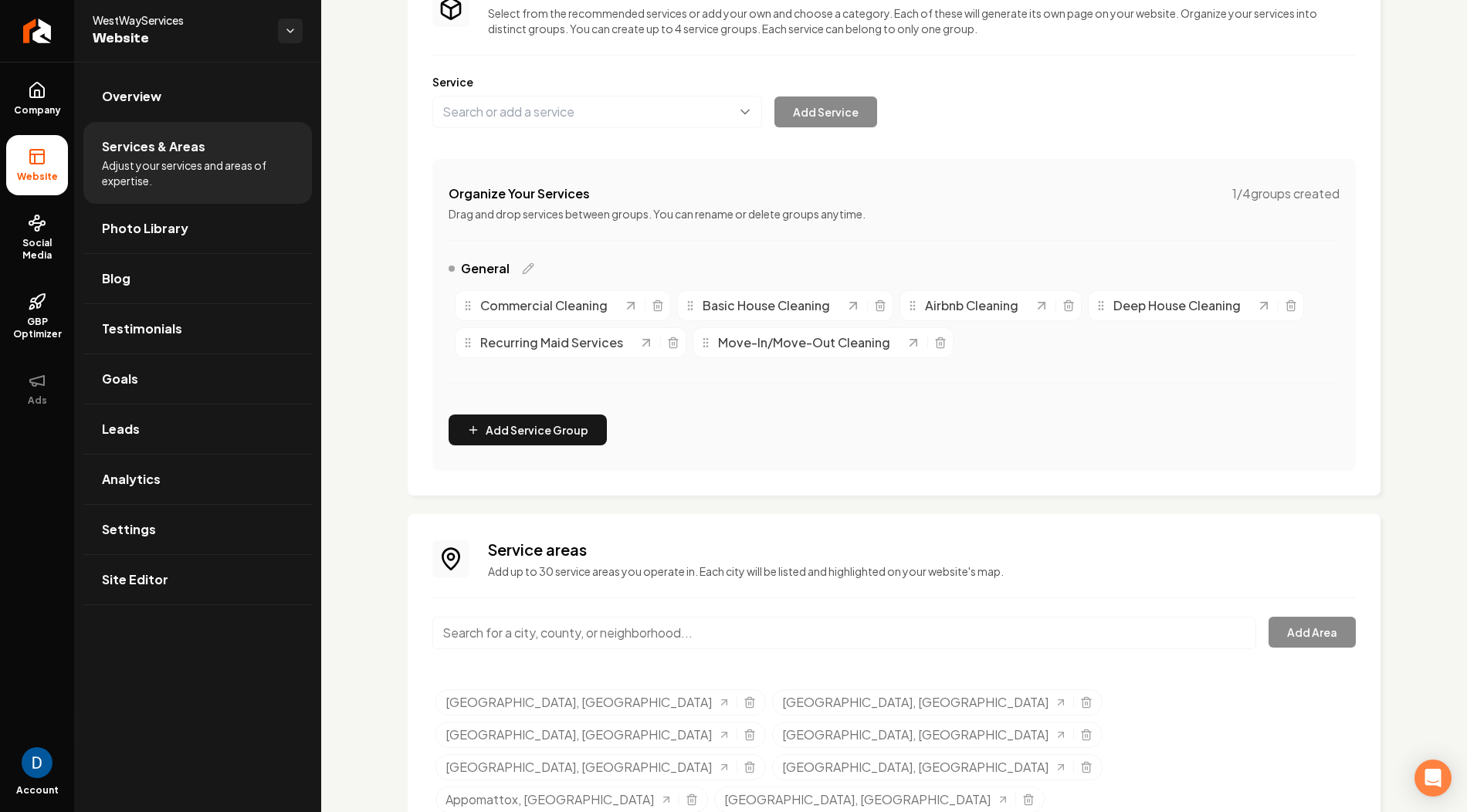
click at [553, 617] on input "Main content area" at bounding box center [843, 632] width 823 height 33
paste input "Salem VA"
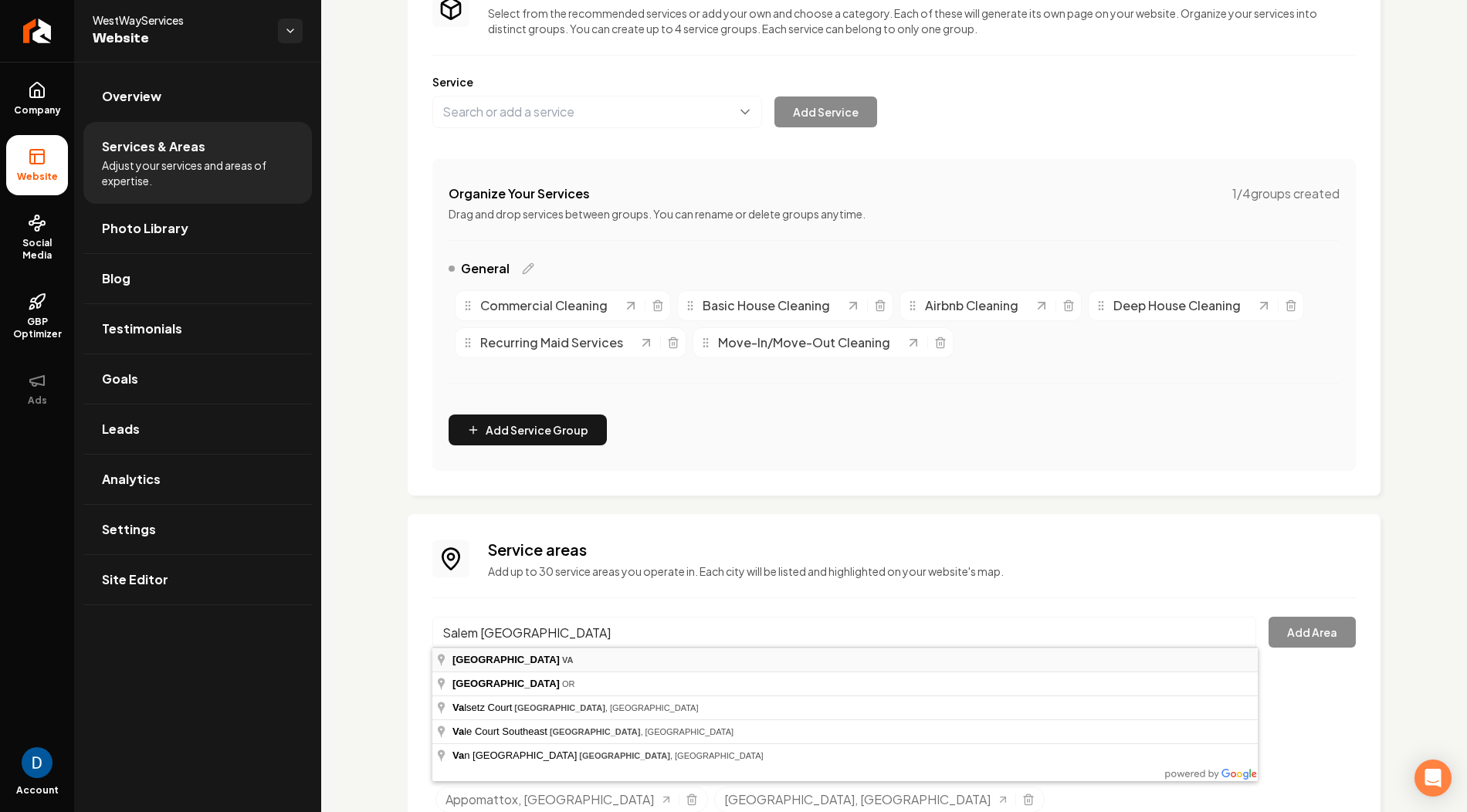
type input "Salem, VA"
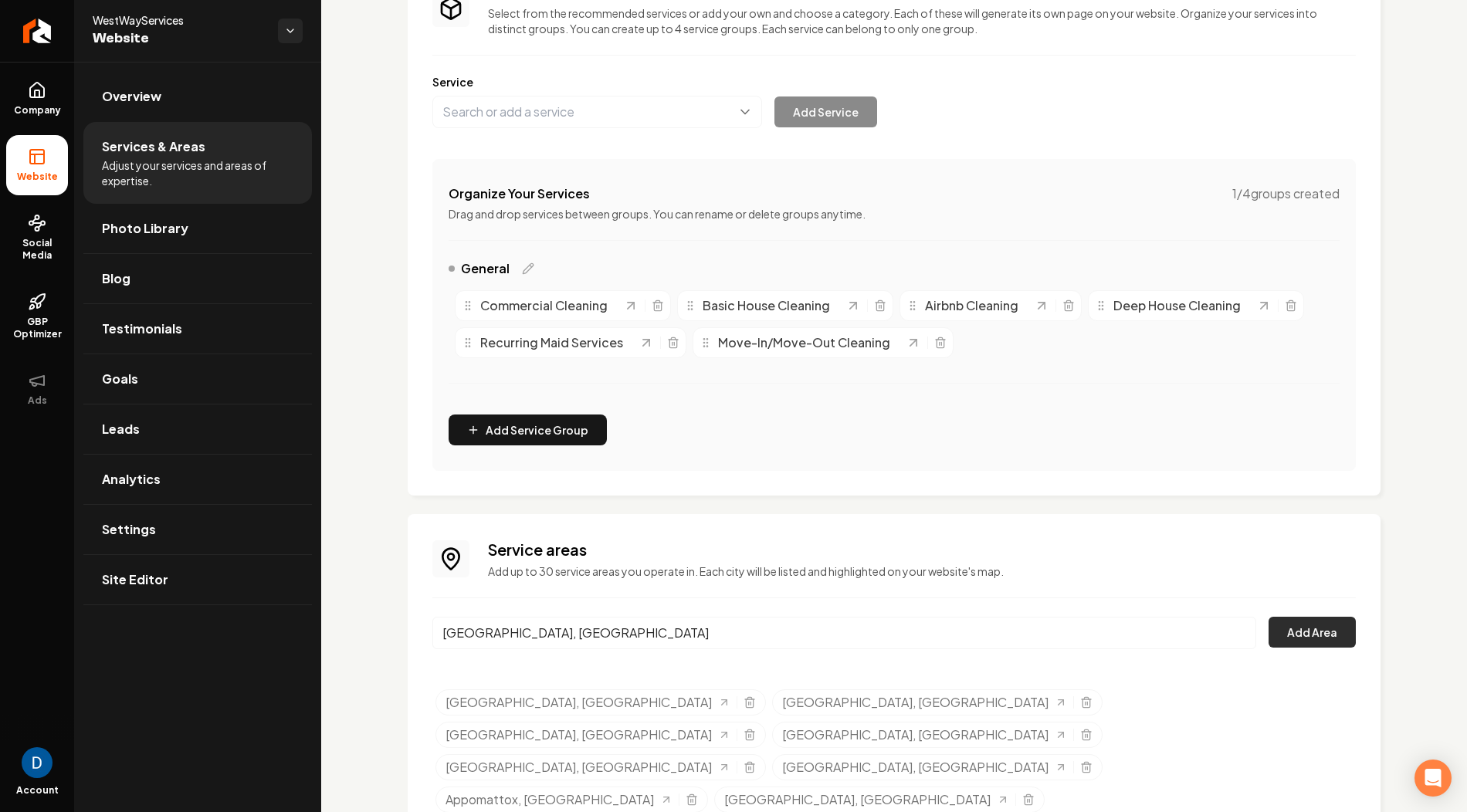
click at [1281, 618] on button "Add Area" at bounding box center [1312, 631] width 88 height 31
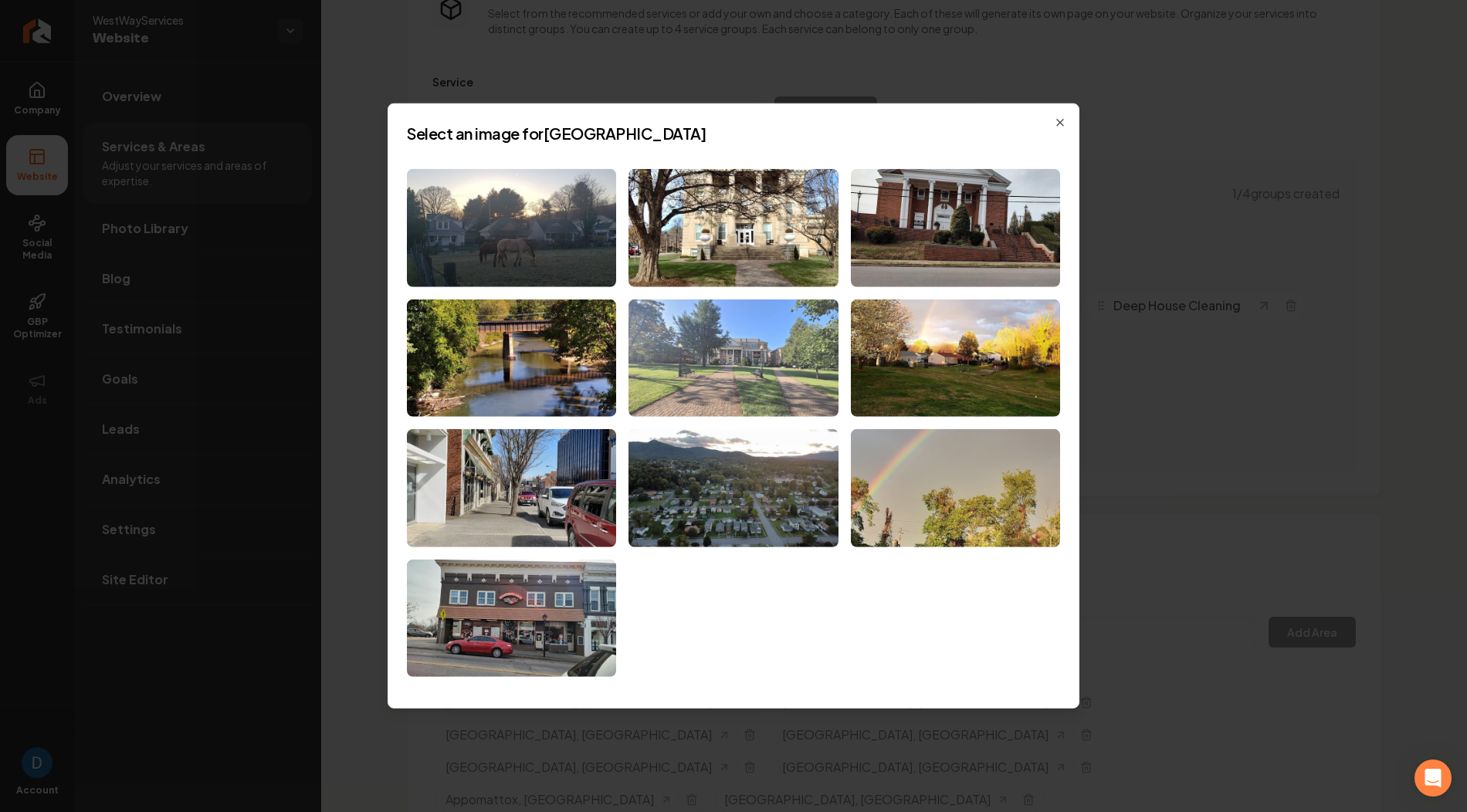
click at [760, 386] on img at bounding box center [733, 358] width 209 height 118
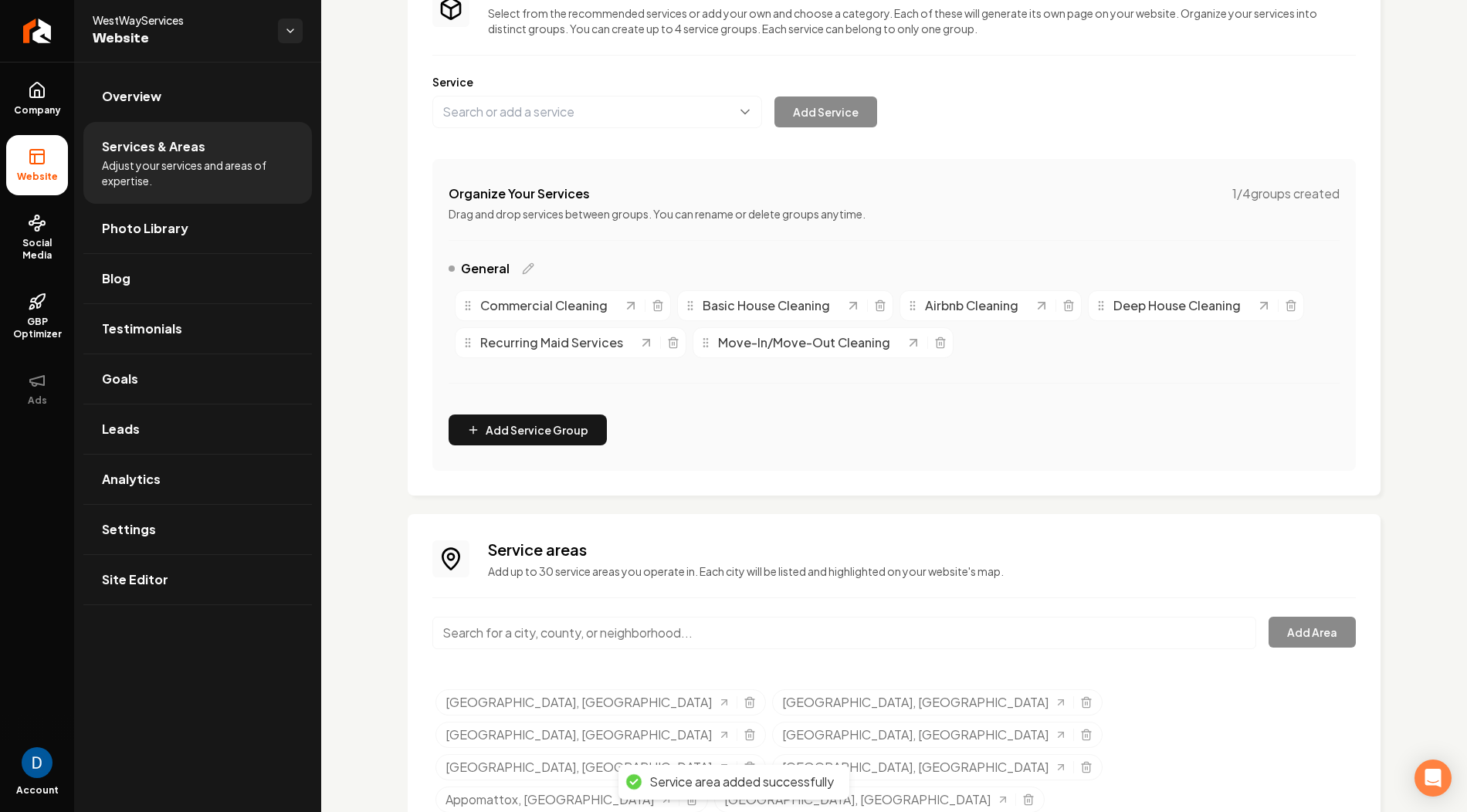
click at [555, 636] on input "Main content area" at bounding box center [843, 632] width 823 height 33
paste input "Botetourt County VA"
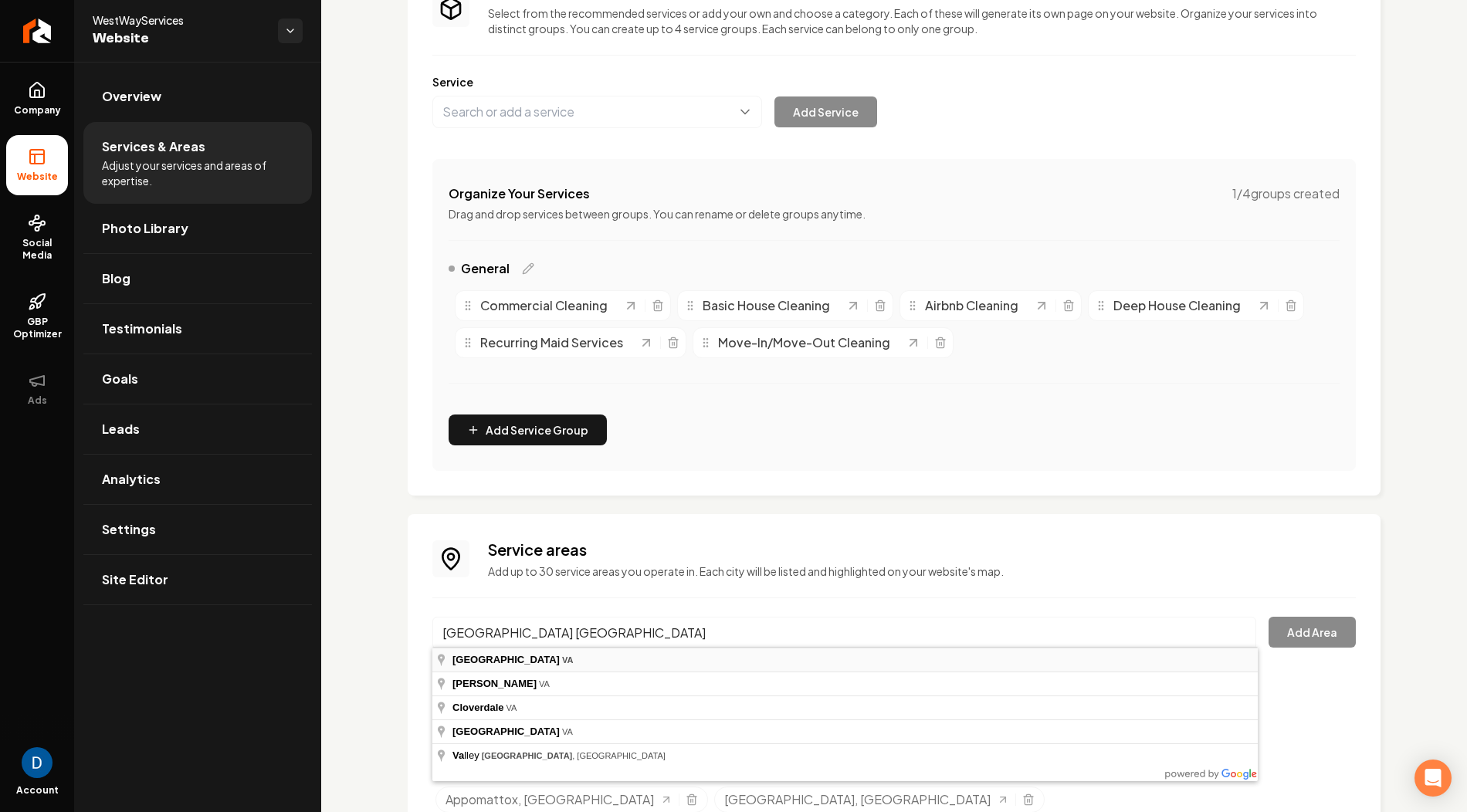
type input "Botetourt County, VA"
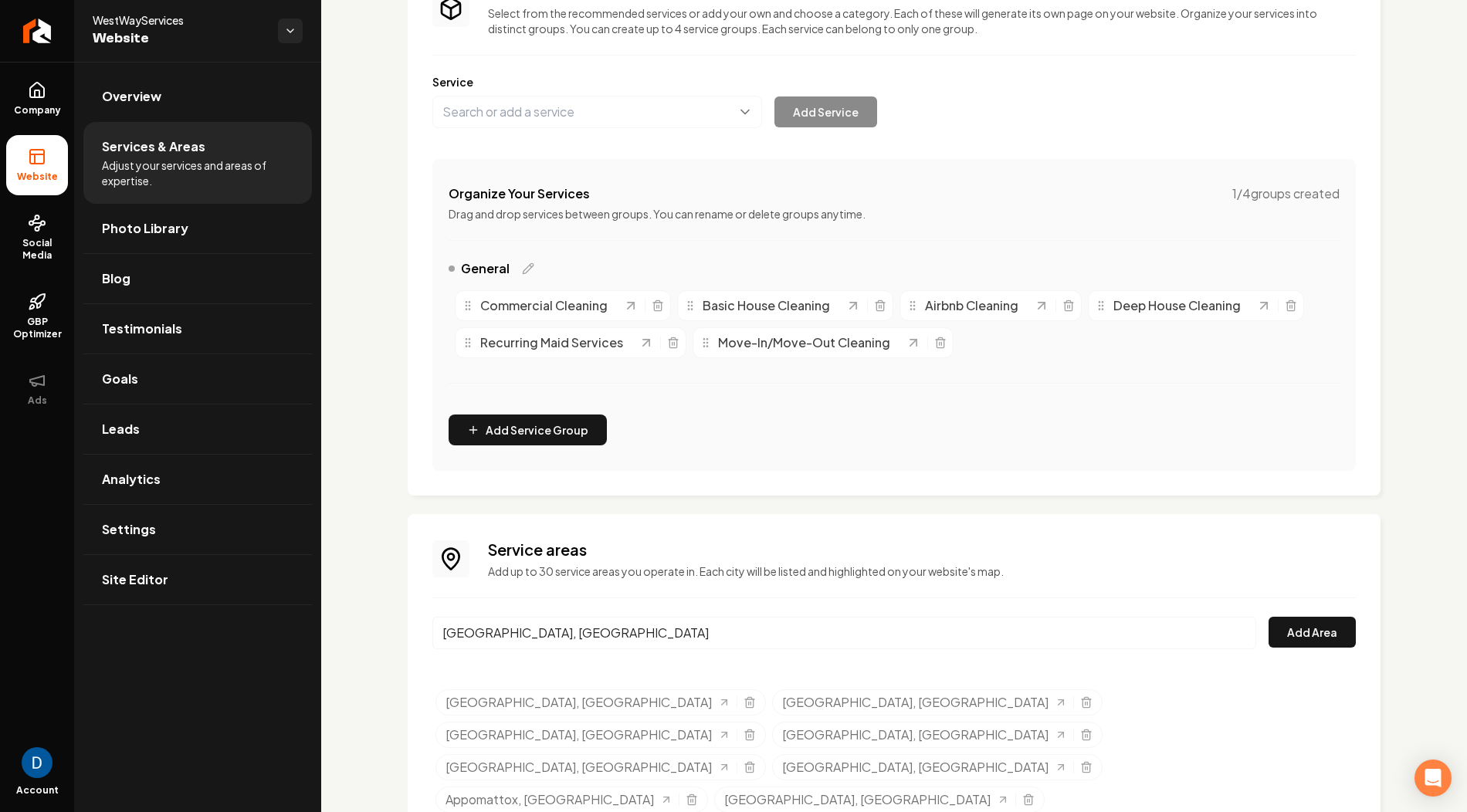
click at [613, 634] on input "Botetourt County, VA" at bounding box center [843, 632] width 823 height 33
click at [1317, 639] on button "Add Area" at bounding box center [1312, 631] width 88 height 31
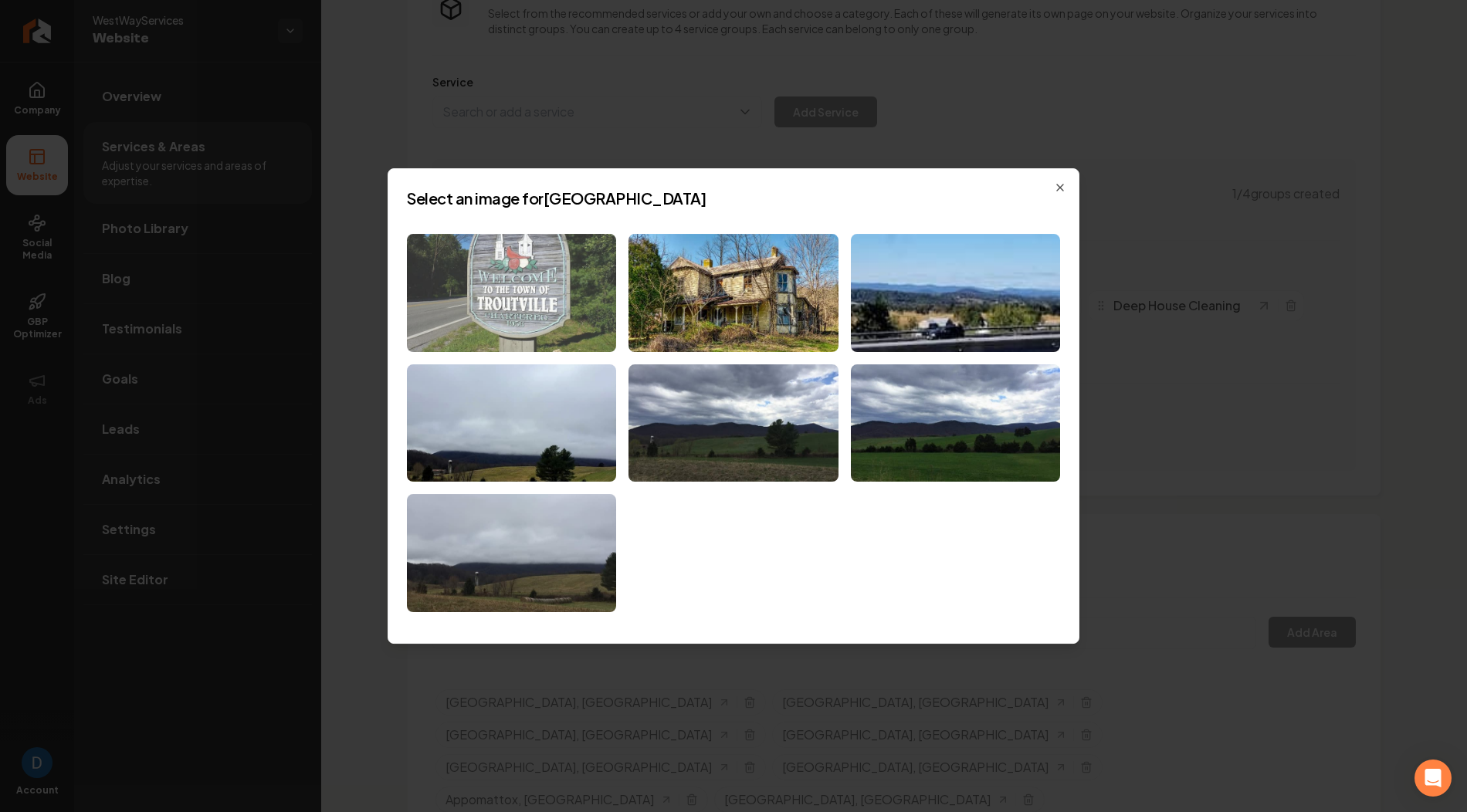
click at [558, 315] on img at bounding box center [511, 293] width 209 height 118
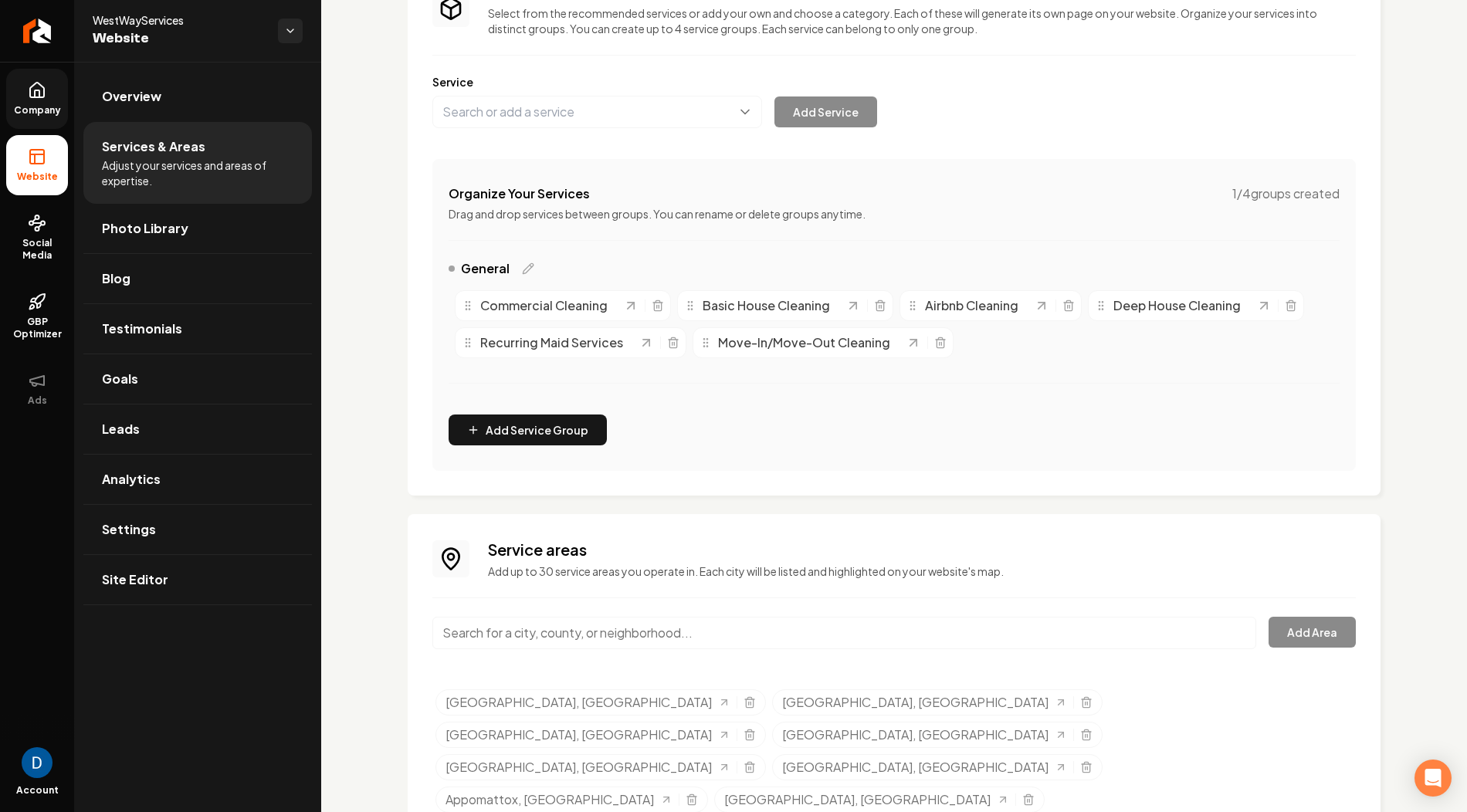
click at [46, 126] on link "Company" at bounding box center [37, 99] width 62 height 60
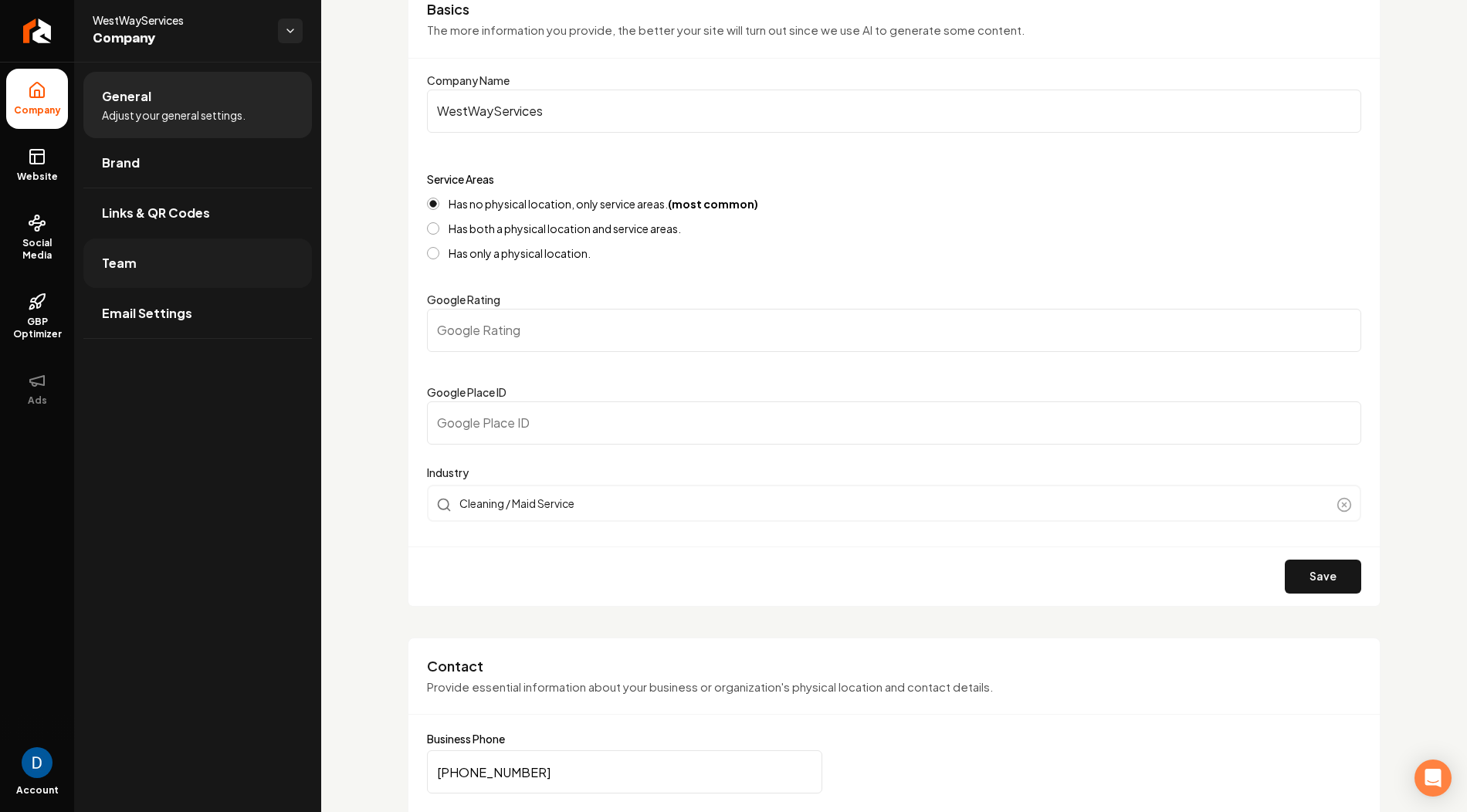
click at [143, 262] on link "Team" at bounding box center [197, 263] width 228 height 49
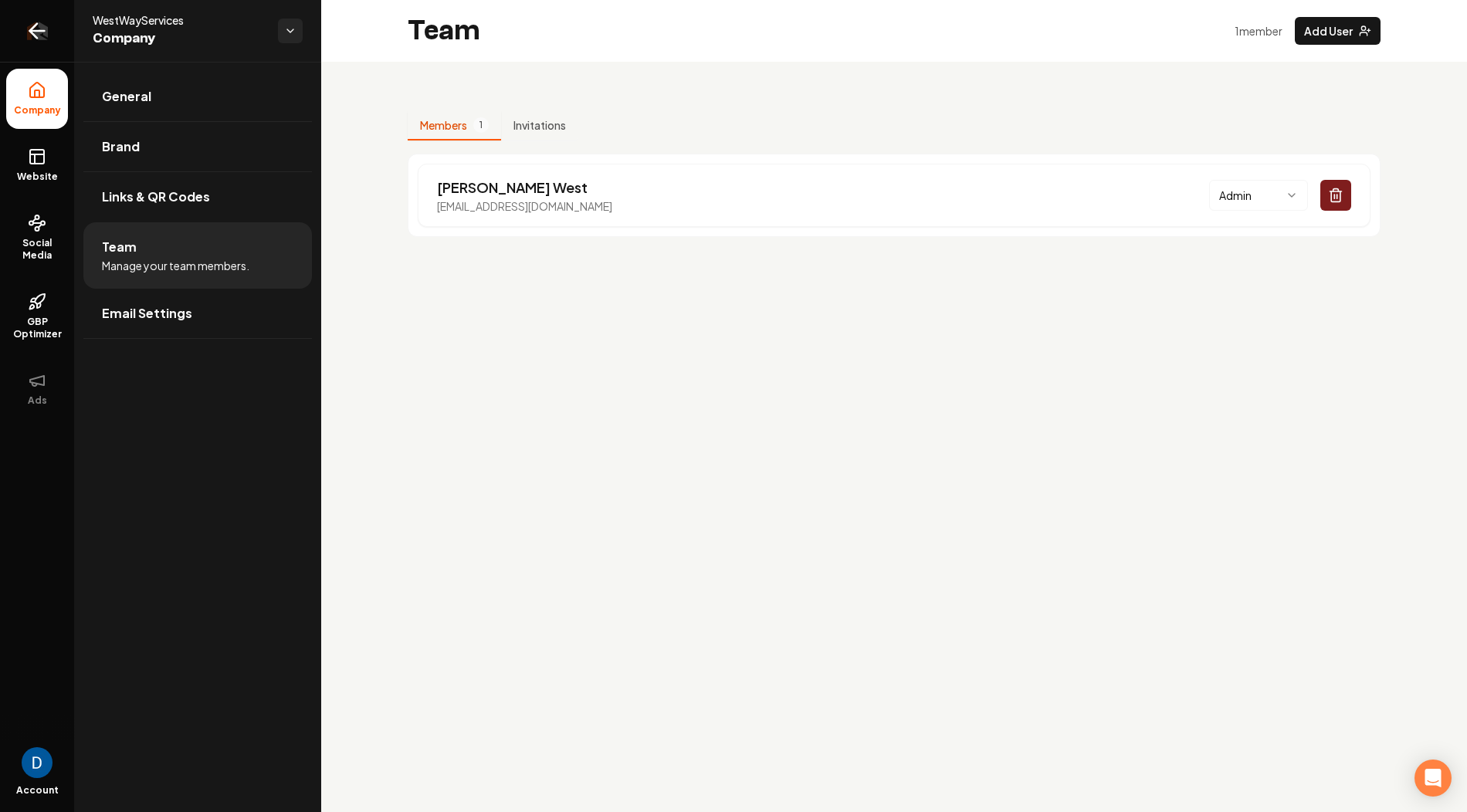
click at [45, 34] on link "Return to dashboard" at bounding box center [37, 31] width 74 height 62
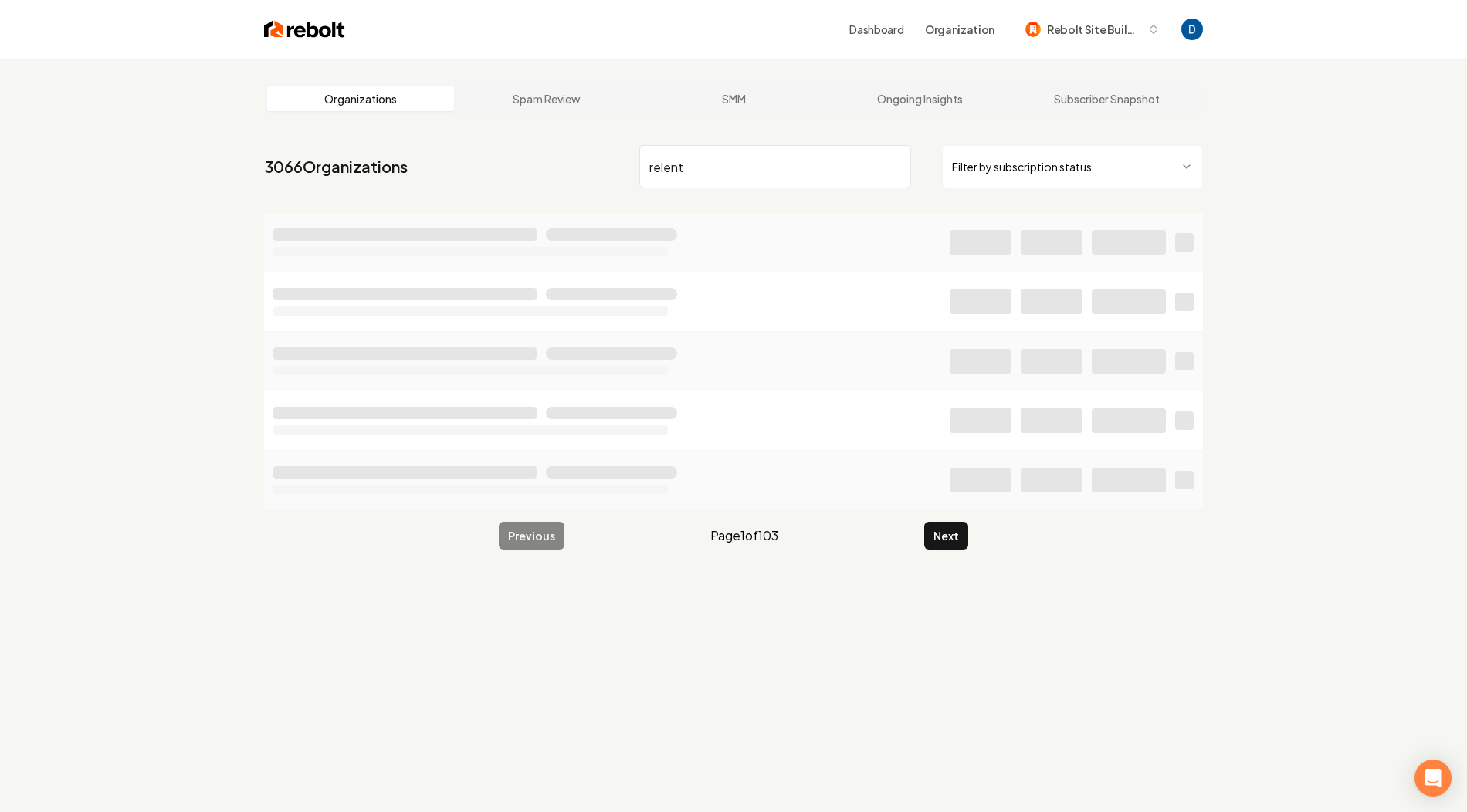
type input "relent"
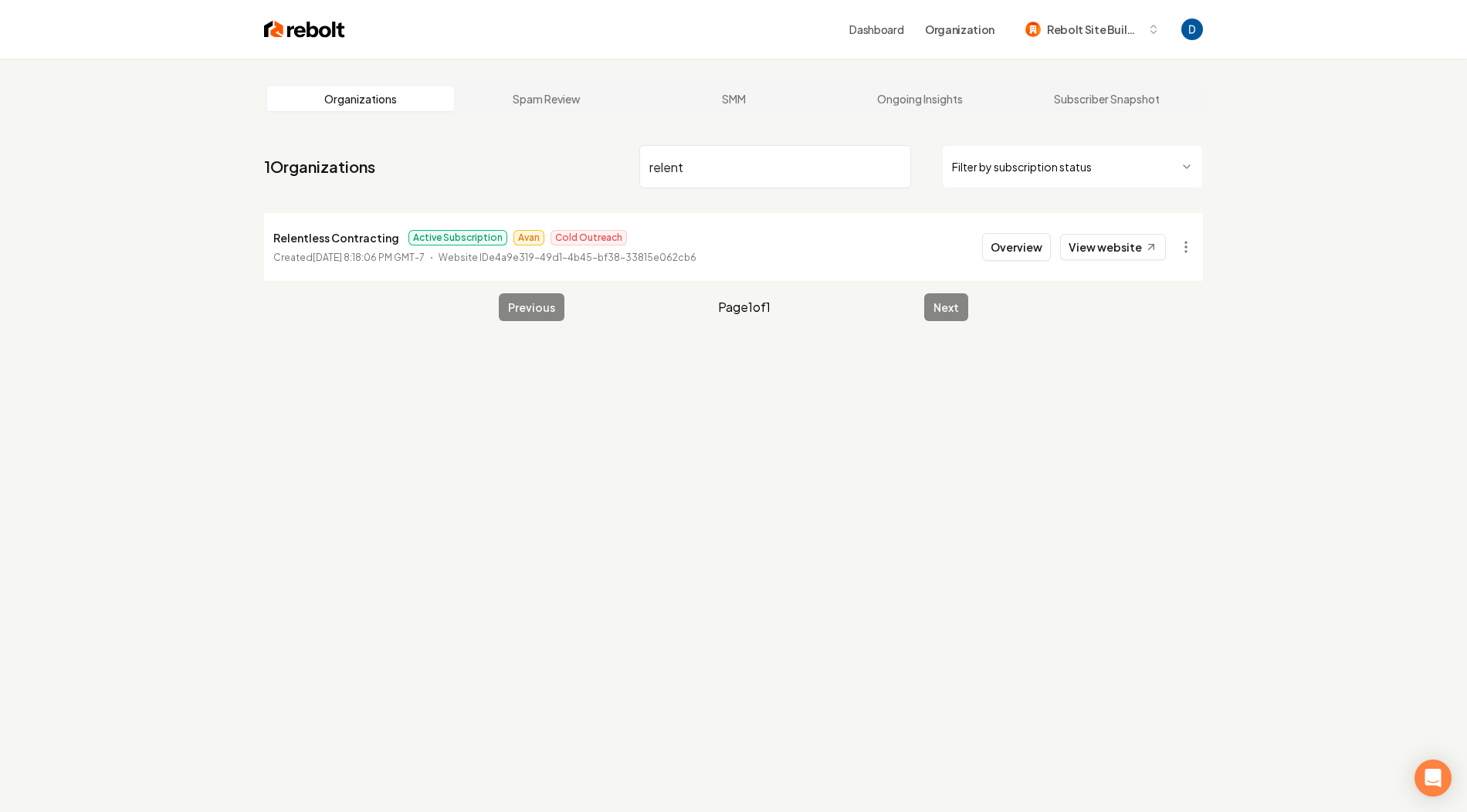
click at [333, 244] on p "Relentless Contracting" at bounding box center [337, 237] width 126 height 18
copy p "Relentless Contracting"
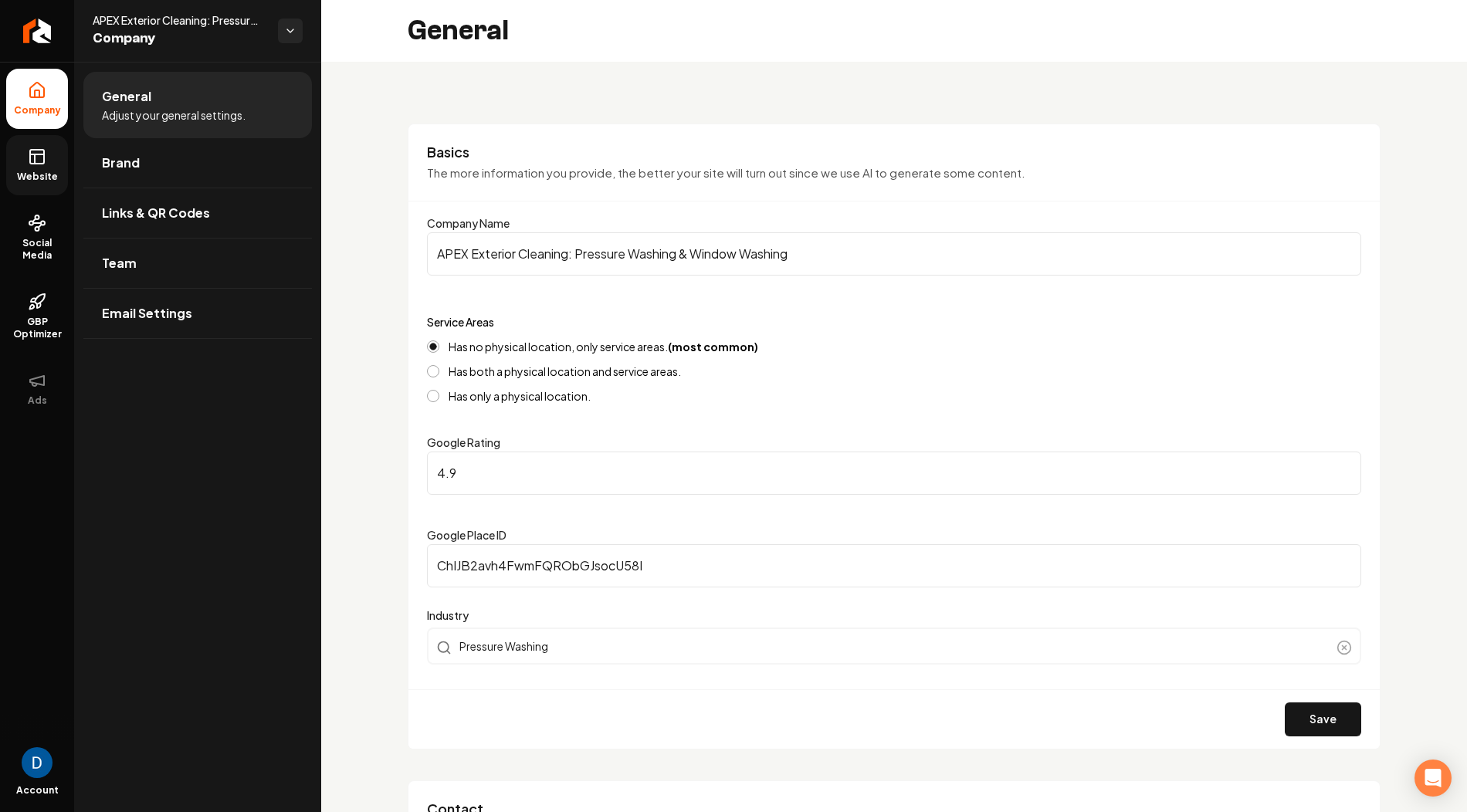
click at [39, 168] on link "Website" at bounding box center [37, 165] width 62 height 60
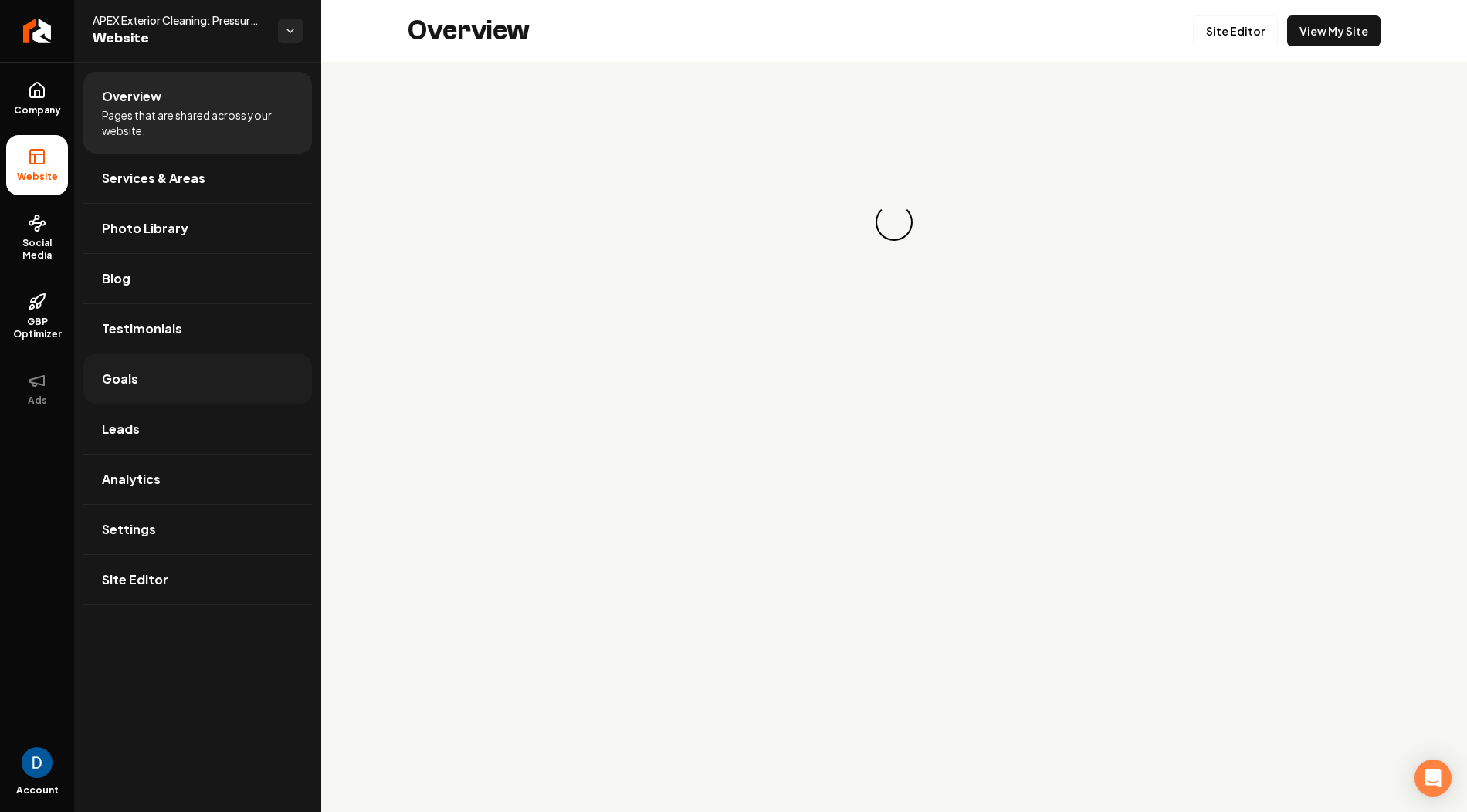
click at [129, 390] on link "Goals" at bounding box center [197, 379] width 228 height 49
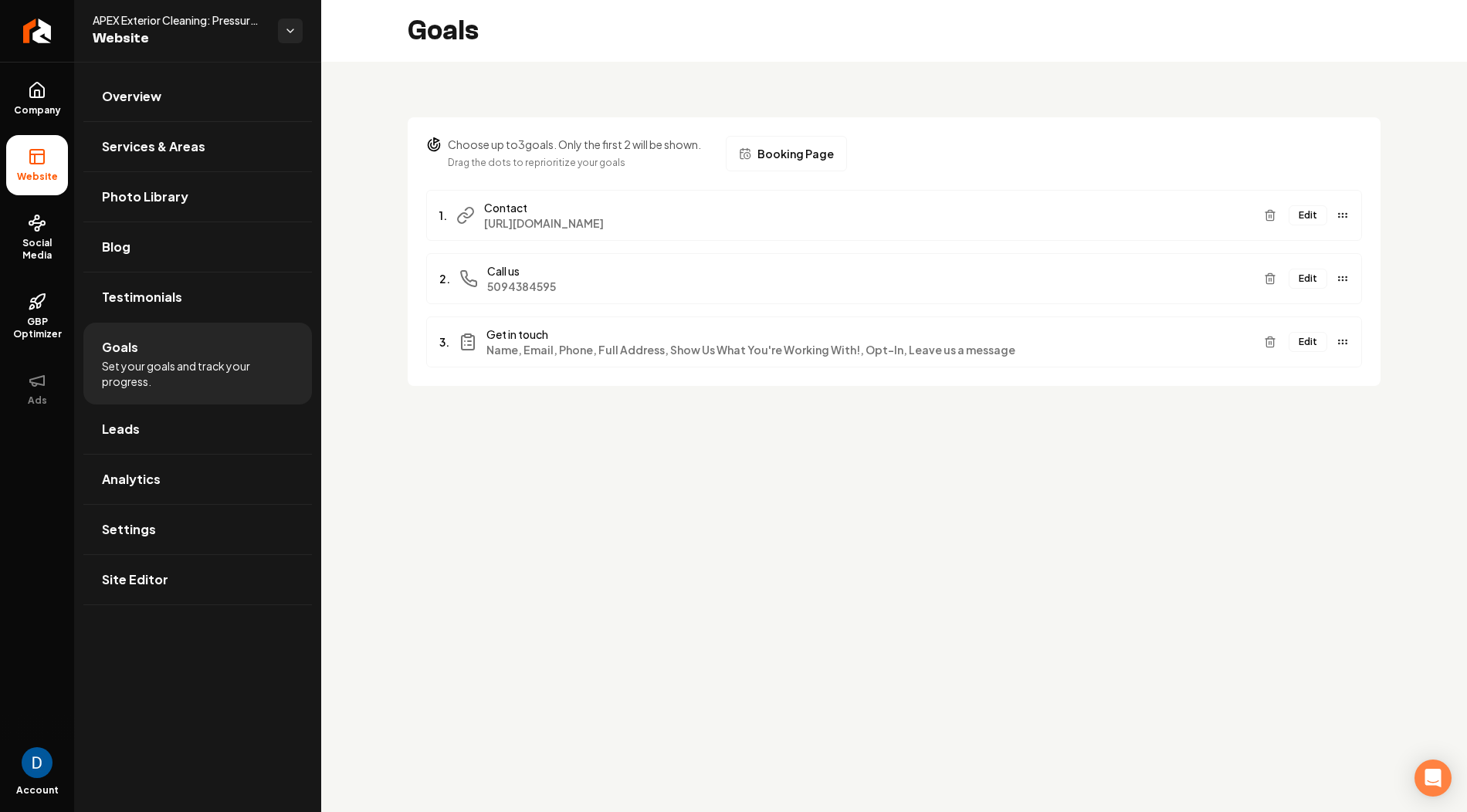
click at [1306, 274] on button "Edit" at bounding box center [1308, 278] width 39 height 20
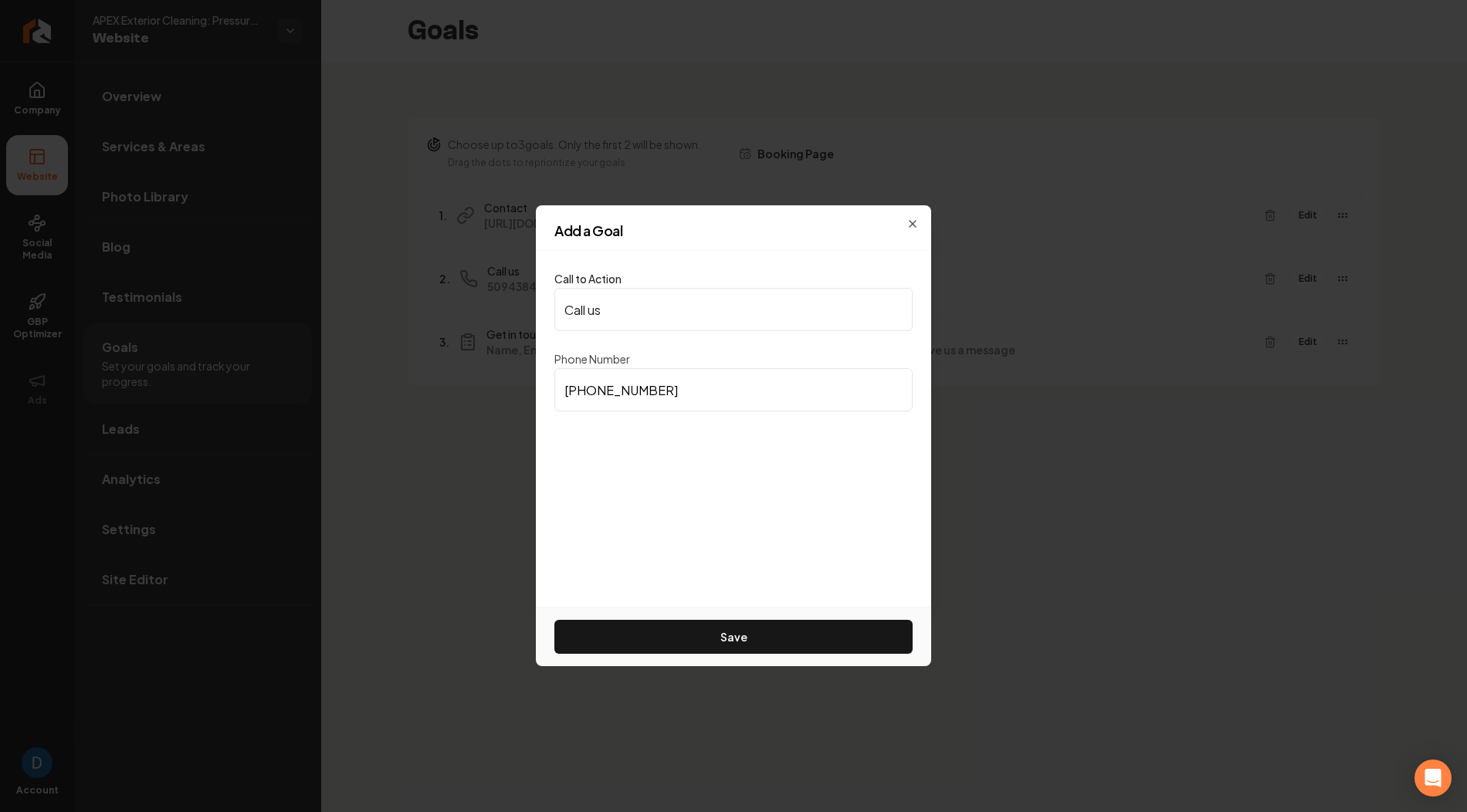
click at [584, 276] on label "Call to Action" at bounding box center [588, 278] width 67 height 14
click at [584, 288] on input "Call us" at bounding box center [734, 309] width 358 height 43
click at [584, 276] on label "Call to Action" at bounding box center [588, 278] width 67 height 14
click at [584, 288] on input "Call us" at bounding box center [734, 309] width 358 height 43
click at [584, 276] on label "Call to Action" at bounding box center [588, 278] width 67 height 14
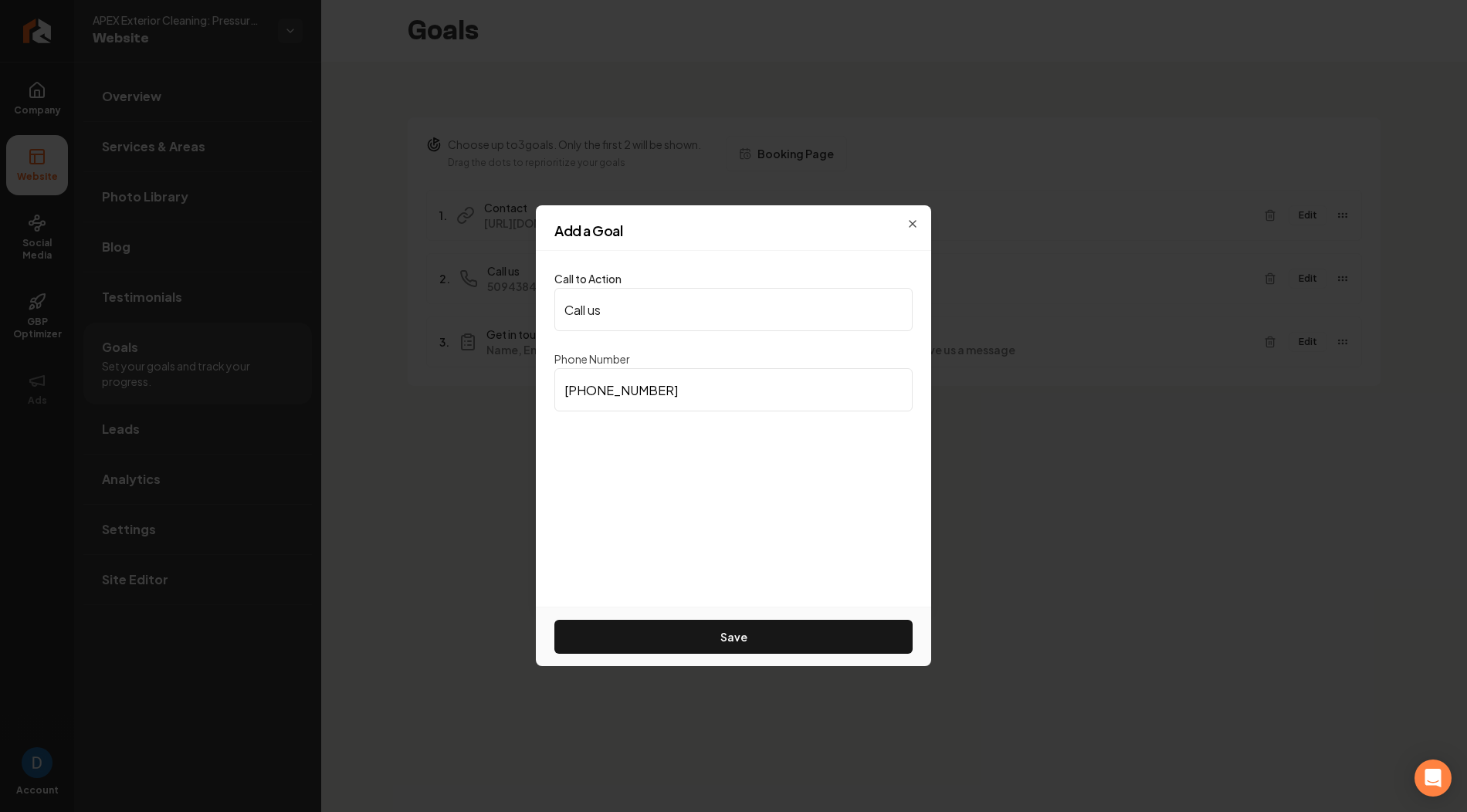
click at [584, 288] on input "Call us" at bounding box center [734, 309] width 358 height 43
click at [707, 313] on input "Call us" at bounding box center [734, 309] width 358 height 43
click at [916, 218] on icon "button" at bounding box center [912, 224] width 13 height 13
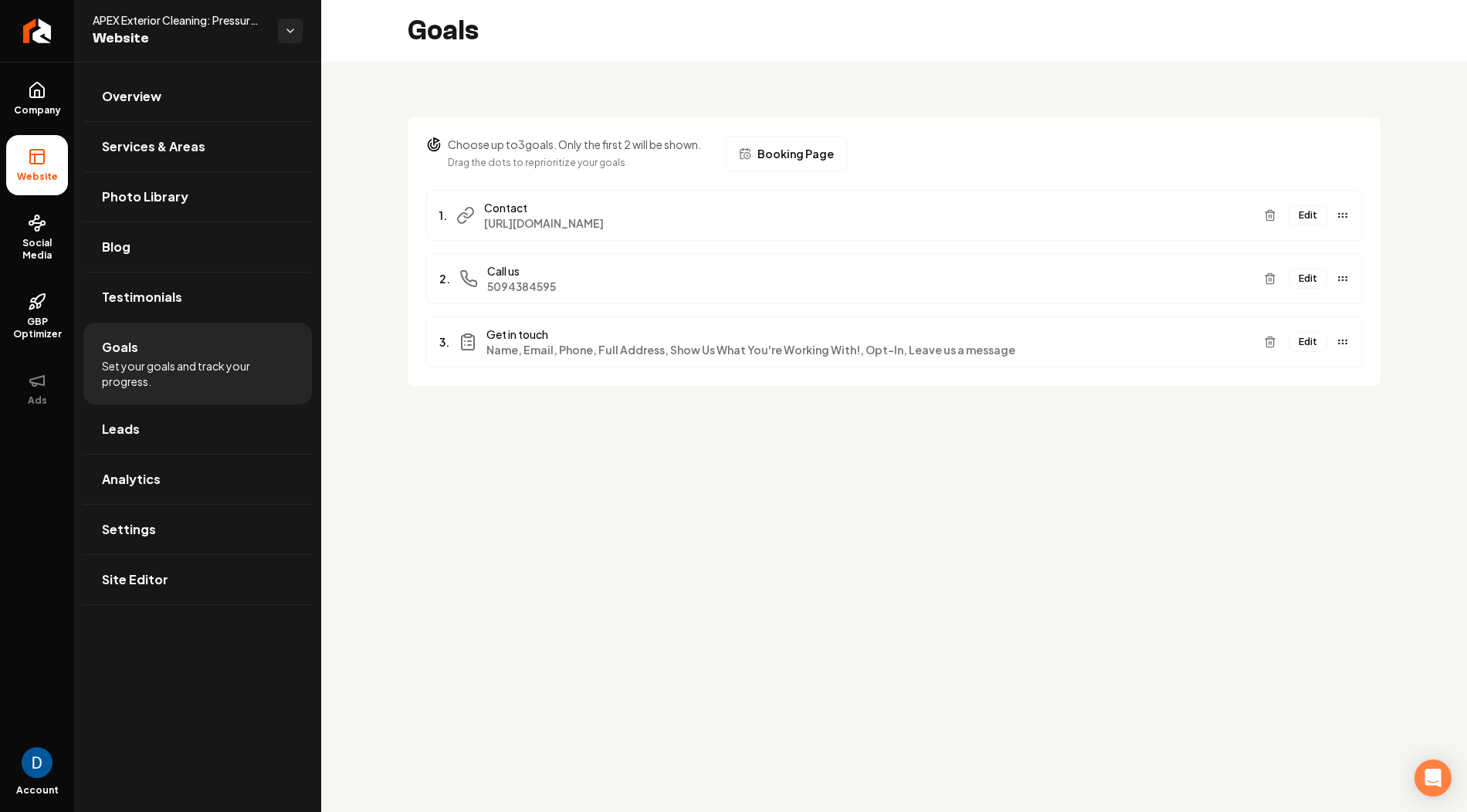
click at [1303, 269] on button "Edit" at bounding box center [1308, 278] width 39 height 20
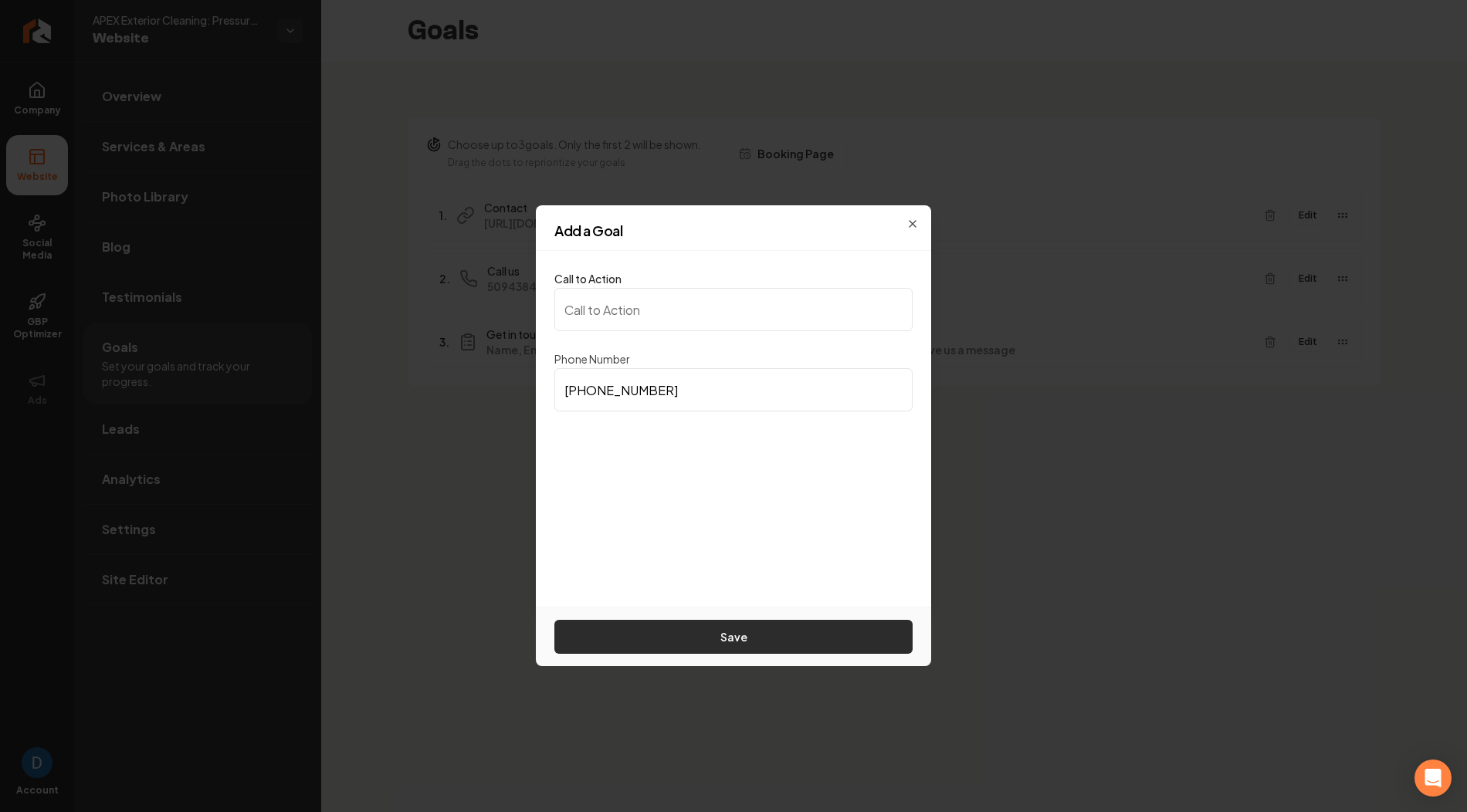
click at [729, 635] on button "Save" at bounding box center [734, 636] width 358 height 34
type input "Call us"
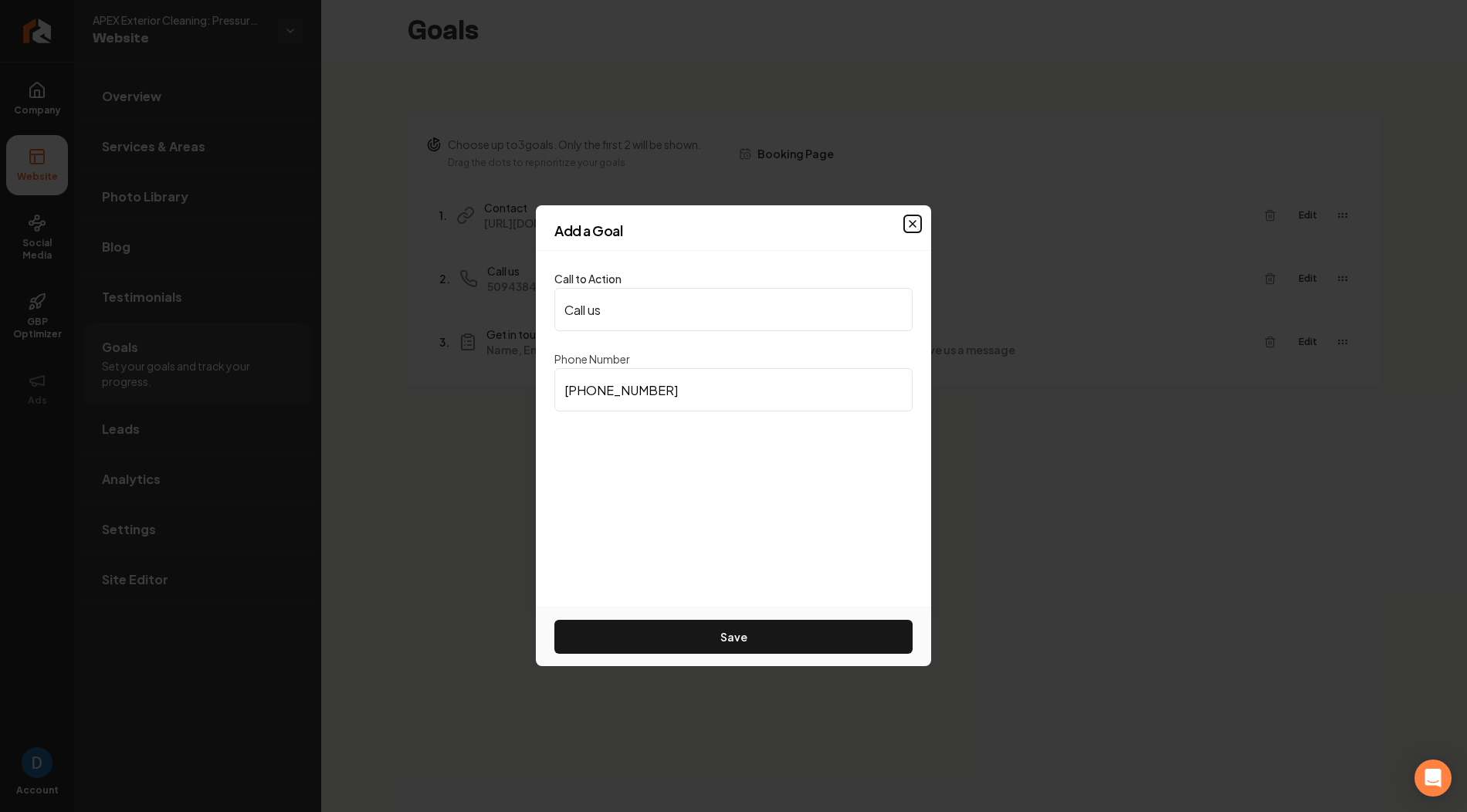
click at [914, 220] on icon "button" at bounding box center [912, 224] width 13 height 13
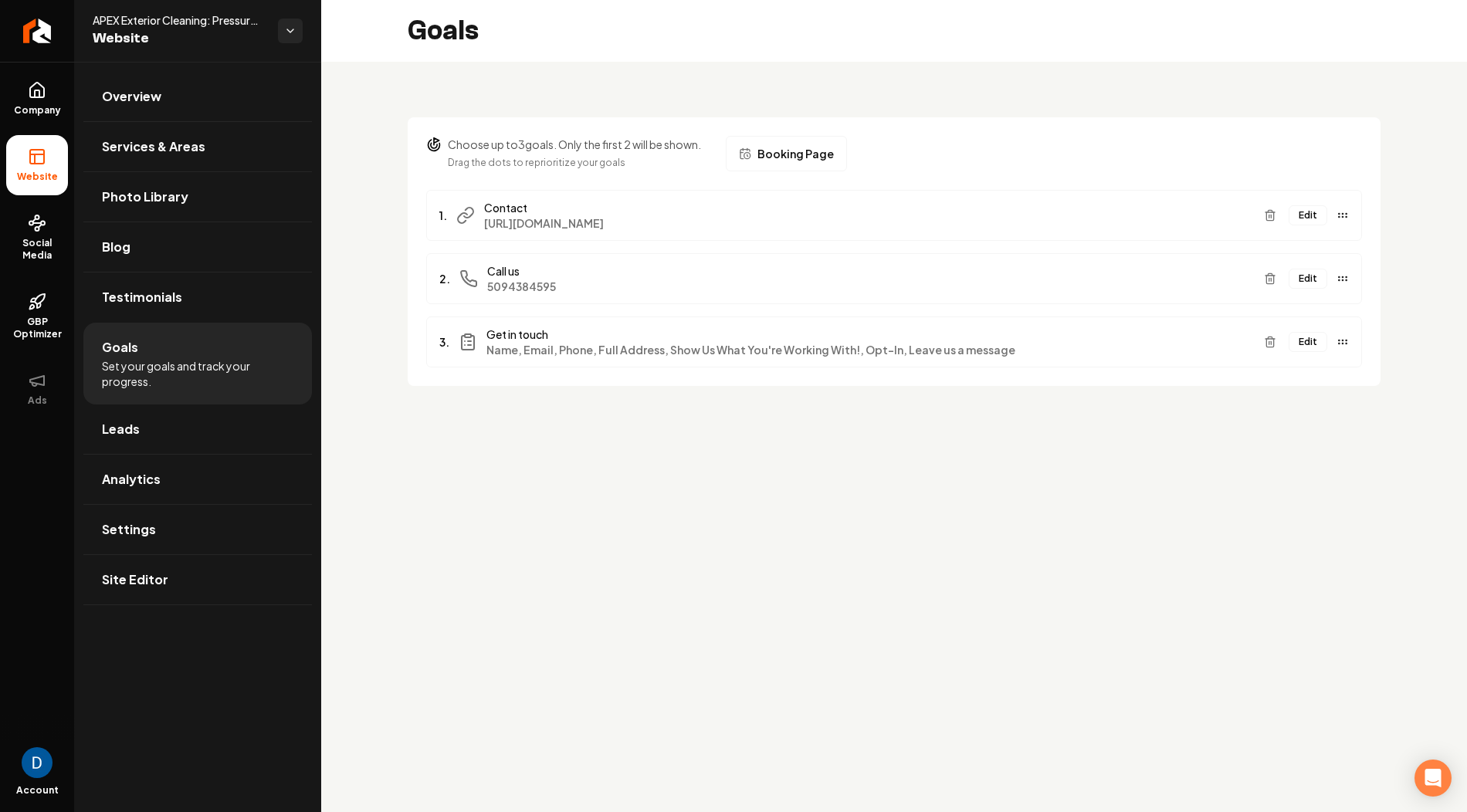
click at [558, 438] on main "Goals Choose up to 3 goals. Only the first 2 will be shown. Drag the dots to re…" at bounding box center [894, 406] width 1146 height 812
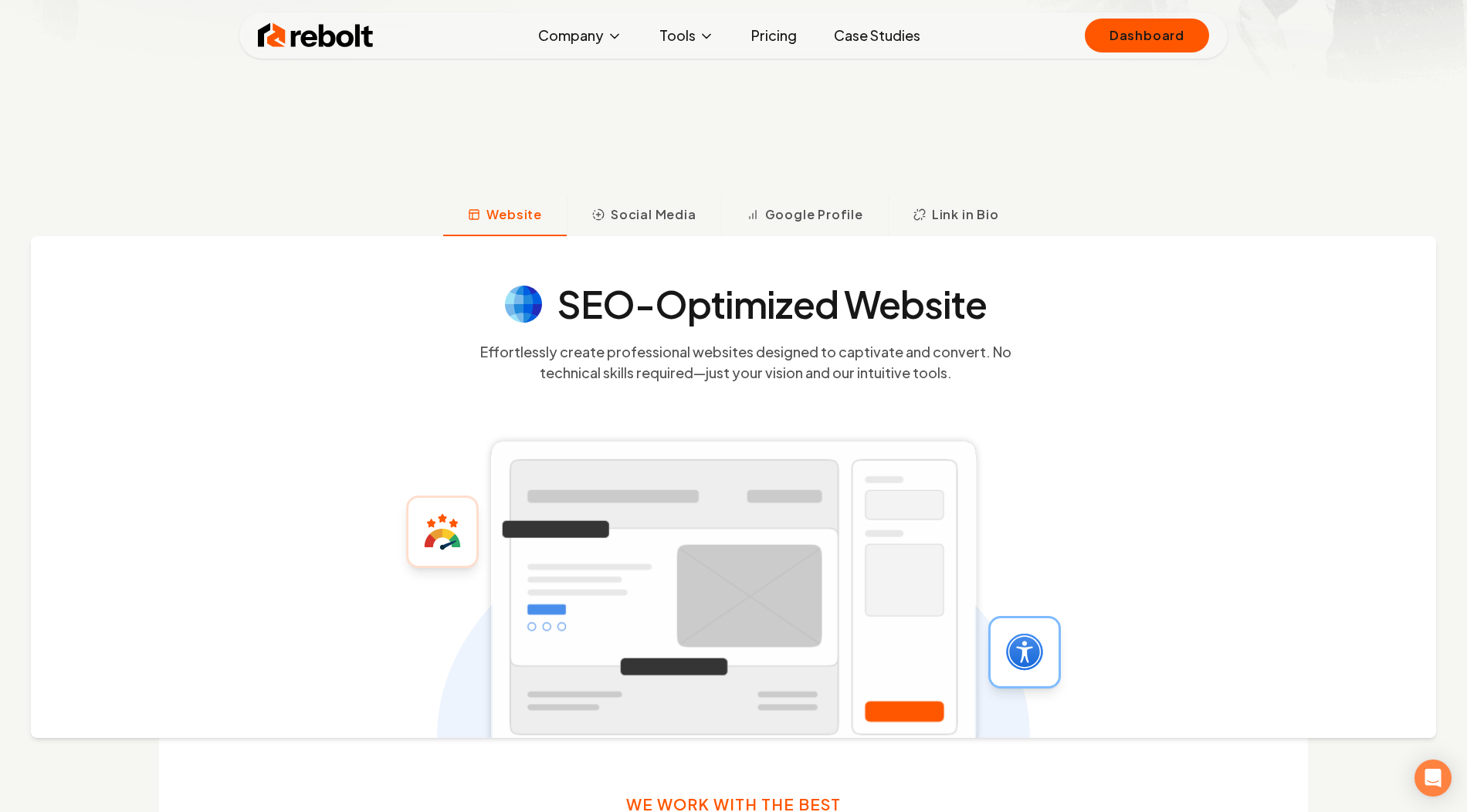
scroll to position [781, 0]
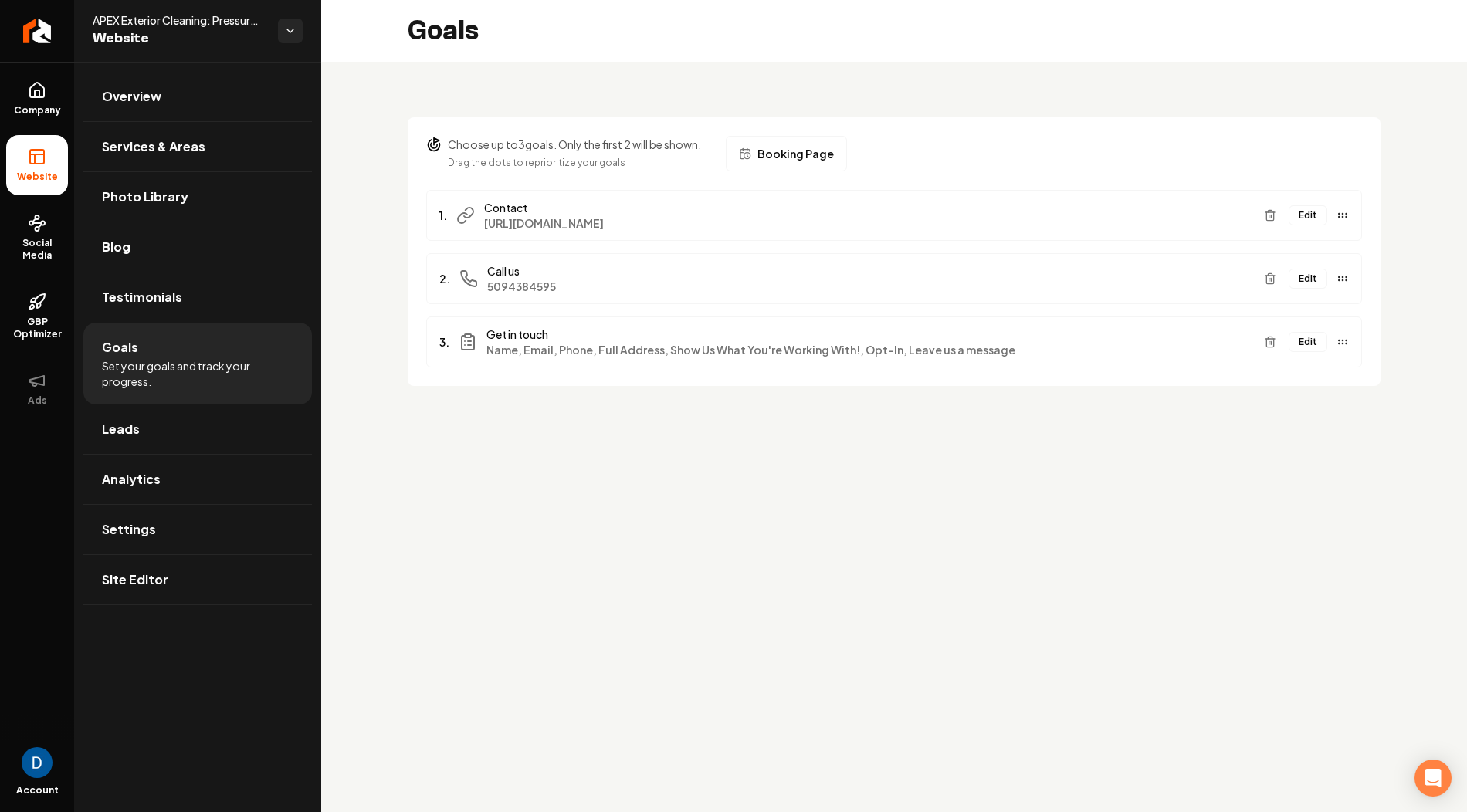
click at [197, 27] on span "APEX Exterior Cleaning: Pressure Washing & Window Washing" at bounding box center [178, 20] width 173 height 15
click at [195, 22] on span "APEX Exterior Cleaning: Pressure Washing & Window Washing" at bounding box center [178, 20] width 173 height 15
copy span "APEX Exterior Cleaning: Pressure Washing & Window Washing"
